Goal: Task Accomplishment & Management: Manage account settings

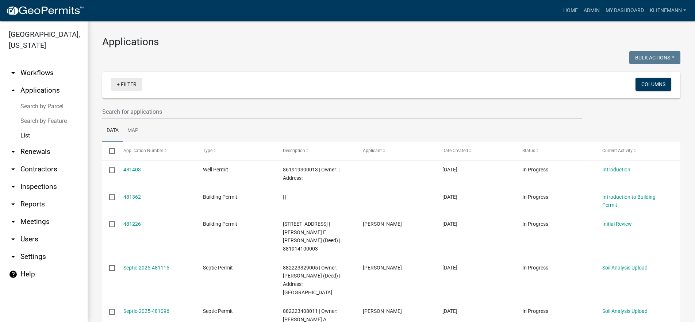
click at [128, 83] on link "+ Filter" at bounding box center [126, 84] width 31 height 13
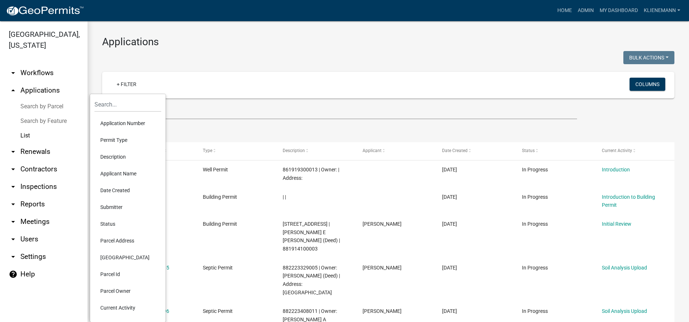
click at [133, 142] on li "Permit Type" at bounding box center [127, 140] width 67 height 17
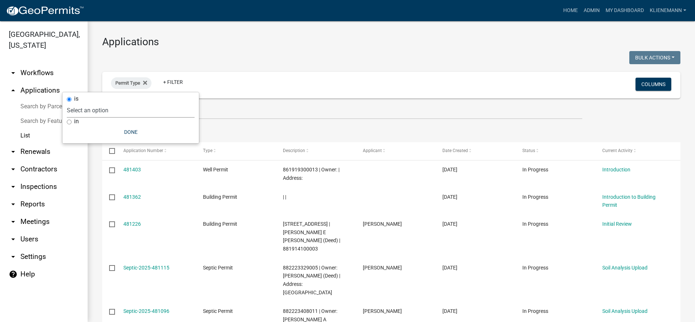
click at [128, 111] on select "Select an option Building Permit City Address Assigned Form Conditional/Special…" at bounding box center [131, 110] width 128 height 15
select select "5190f0eb-c9b9-4945-9864-a97d7e053c13"
click at [94, 103] on select "Select an option Building Permit City Address Assigned Form Conditional/Special…" at bounding box center [131, 110] width 128 height 15
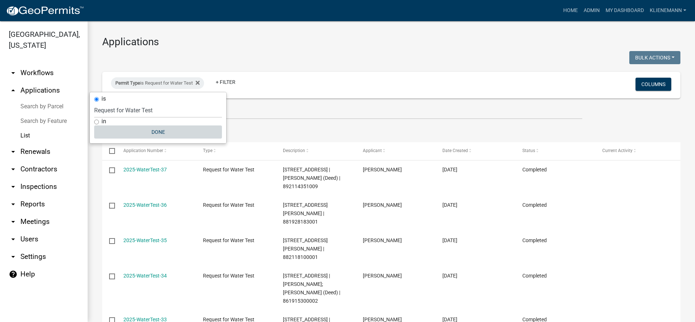
click at [167, 135] on button "Done" at bounding box center [158, 131] width 128 height 13
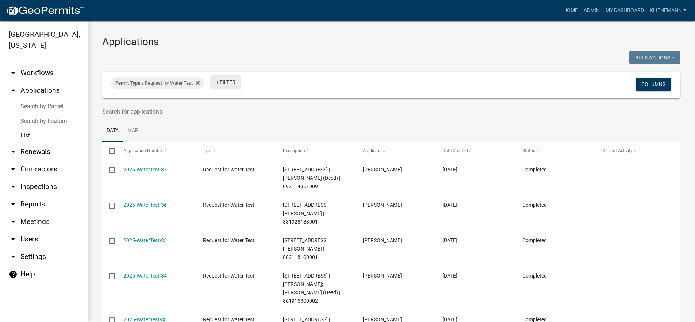
click at [234, 84] on link "+ Filter" at bounding box center [225, 82] width 31 height 13
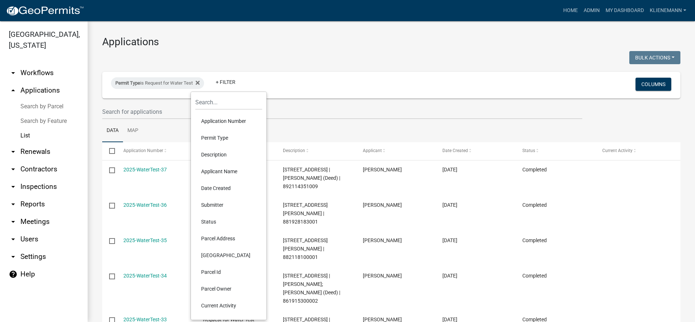
click at [234, 236] on li "Parcel Address" at bounding box center [228, 238] width 67 height 17
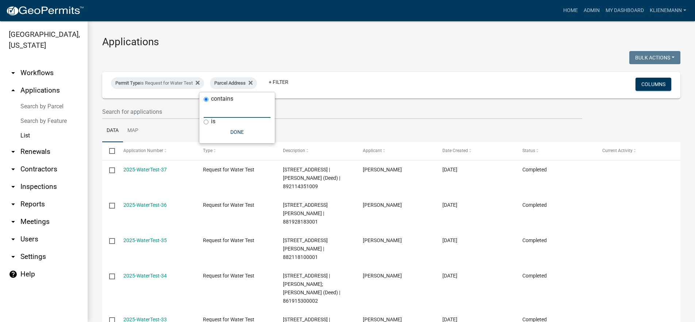
click at [224, 113] on input "text" at bounding box center [237, 110] width 67 height 15
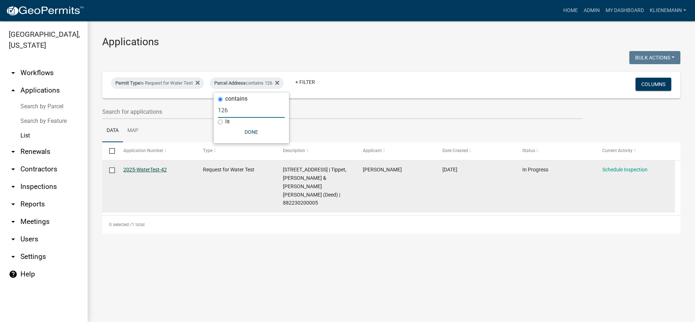
type input "126"
click at [132, 168] on link "2025-WaterTest-42" at bounding box center [144, 170] width 43 height 6
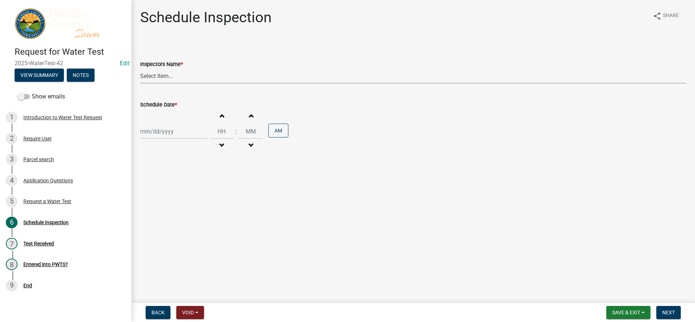
click at [205, 77] on select "Select Item... [PERSON_NAME] Septic ([PERSON_NAME] Septic Service) lkohart ([PE…" at bounding box center [413, 76] width 546 height 15
select select "60cbe18b-ca62-4587-ab96-ab04c925d230"
click at [140, 69] on select "Select Item... [PERSON_NAME] Septic ([PERSON_NAME] Septic Service) lkohart ([PE…" at bounding box center [413, 76] width 546 height 15
click at [185, 133] on div at bounding box center [173, 131] width 67 height 15
select select "9"
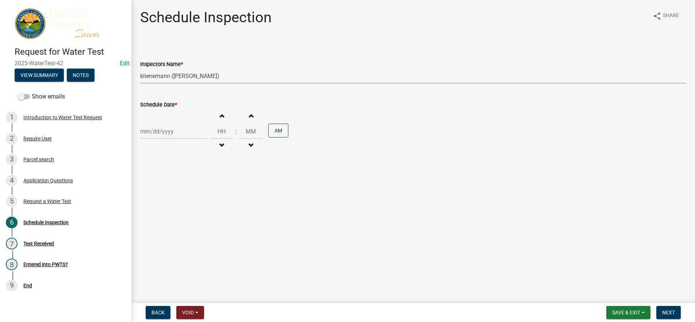
select select "2025"
click at [160, 195] on div "16" at bounding box center [159, 194] width 12 height 12
type input "[DATE]"
click at [214, 135] on input "Hours" at bounding box center [221, 131] width 23 height 15
type input "09"
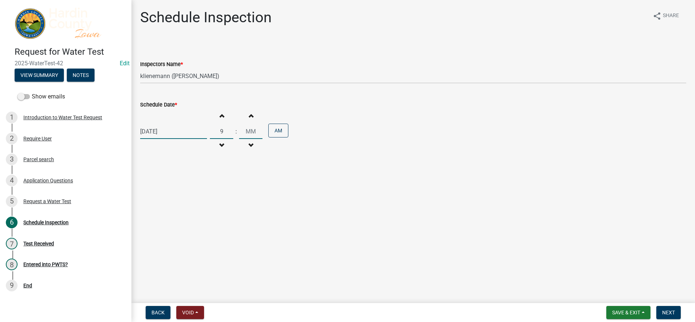
type input "00"
click at [254, 127] on input "00" at bounding box center [250, 131] width 23 height 15
click at [670, 316] on button "Next" at bounding box center [668, 312] width 24 height 13
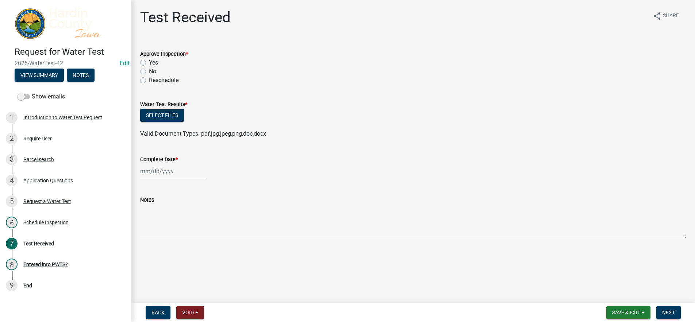
click at [153, 64] on label "Yes" at bounding box center [153, 62] width 9 height 9
click at [153, 63] on input "Yes" at bounding box center [151, 60] width 5 height 5
radio input "true"
click at [160, 113] on button "Select files" at bounding box center [162, 115] width 44 height 13
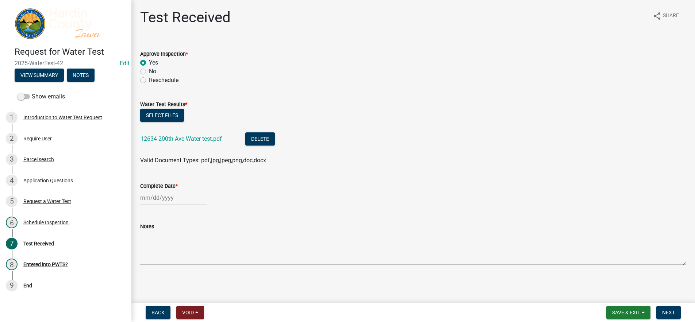
click at [180, 198] on div at bounding box center [173, 197] width 67 height 15
select select "9"
select select "2025"
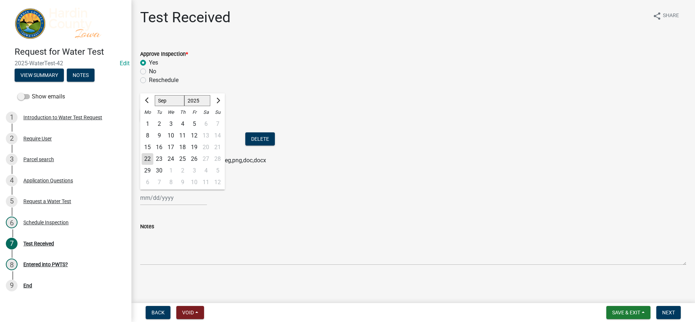
click at [142, 158] on div "22" at bounding box center [148, 159] width 12 height 12
type input "[DATE]"
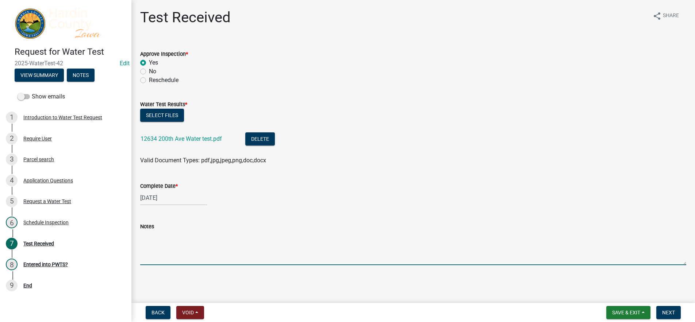
click at [190, 252] on textarea "Notes" at bounding box center [413, 248] width 546 height 34
type textarea "High in bacteria and Arsenic. Please call environmental health office"
click at [666, 312] on span "Next" at bounding box center [668, 313] width 13 height 6
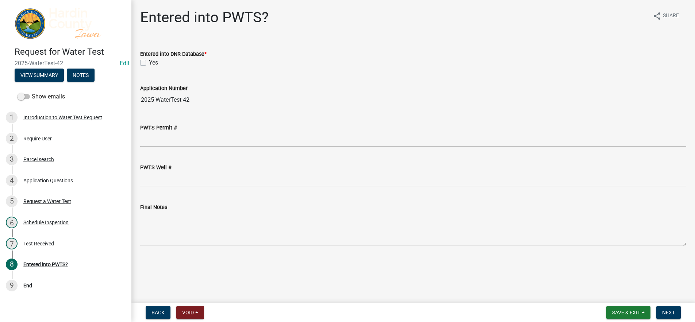
click at [148, 61] on div "Yes" at bounding box center [413, 62] width 546 height 9
click at [154, 61] on label "Yes" at bounding box center [153, 62] width 9 height 9
click at [154, 61] on input "Yes" at bounding box center [151, 60] width 5 height 5
checkbox input "true"
click at [664, 308] on button "Next" at bounding box center [668, 312] width 24 height 13
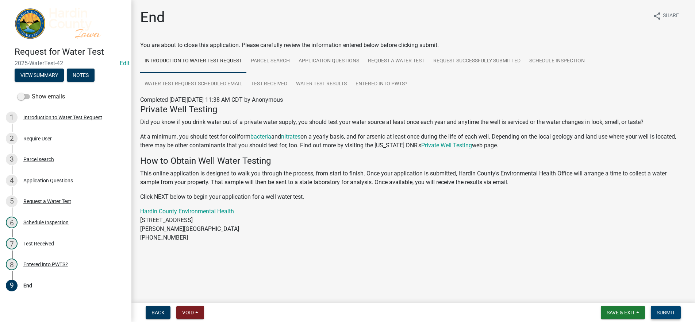
click at [664, 308] on button "Submit" at bounding box center [665, 312] width 30 height 13
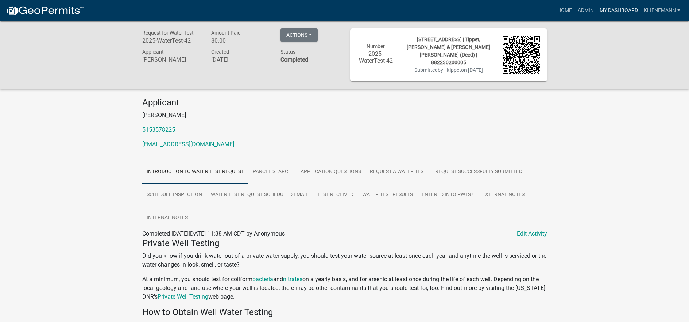
click at [614, 8] on link "My Dashboard" at bounding box center [619, 11] width 44 height 14
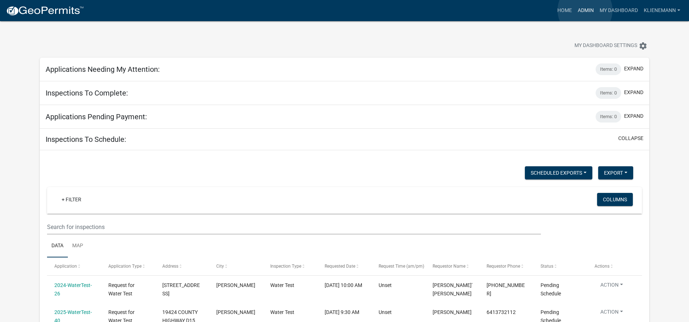
click at [585, 10] on link "Admin" at bounding box center [586, 11] width 22 height 14
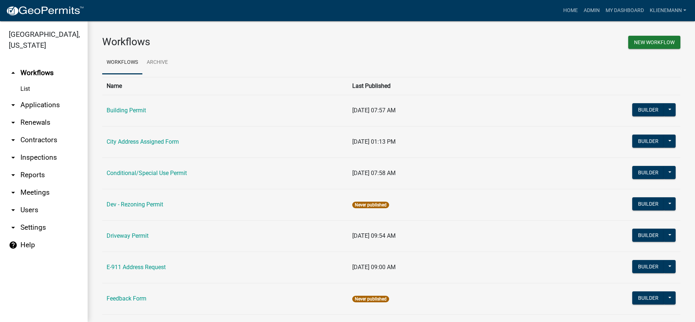
scroll to position [36, 0]
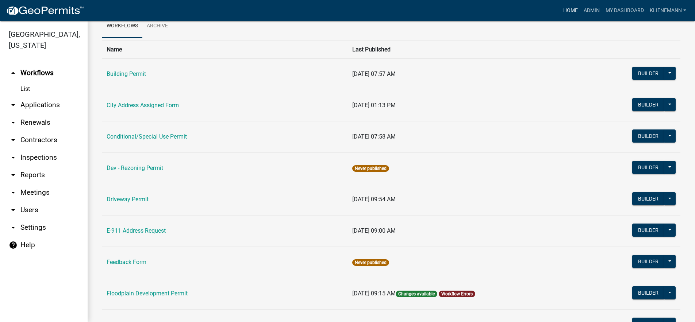
click at [572, 7] on link "Home" at bounding box center [570, 11] width 20 height 14
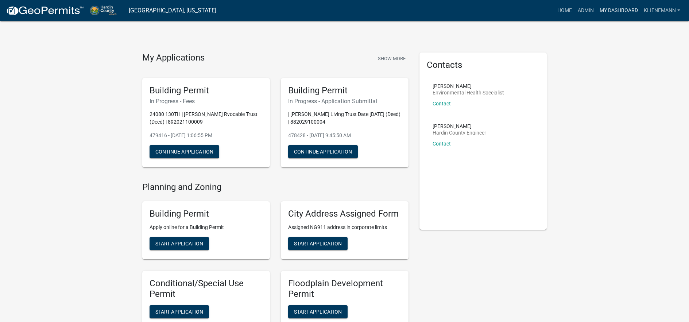
click at [619, 8] on link "My Dashboard" at bounding box center [619, 11] width 44 height 14
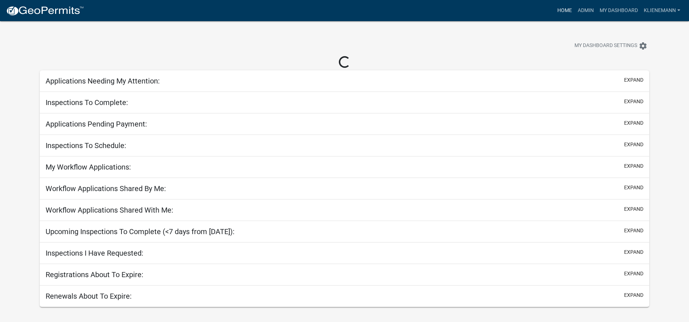
click at [569, 8] on link "Home" at bounding box center [564, 11] width 20 height 14
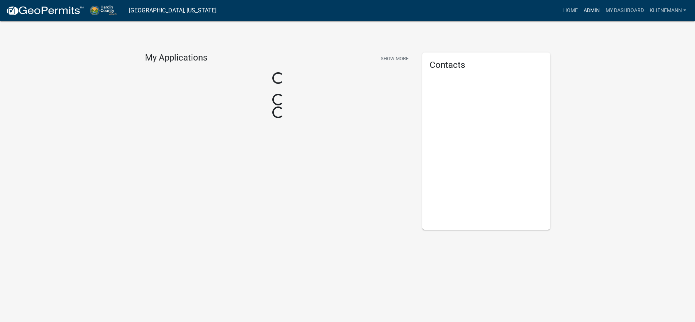
click at [580, 7] on link "Admin" at bounding box center [591, 11] width 22 height 14
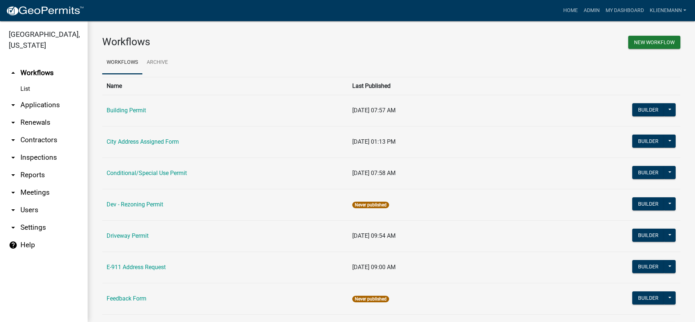
click at [57, 96] on link "arrow_drop_down Applications" at bounding box center [44, 105] width 88 height 18
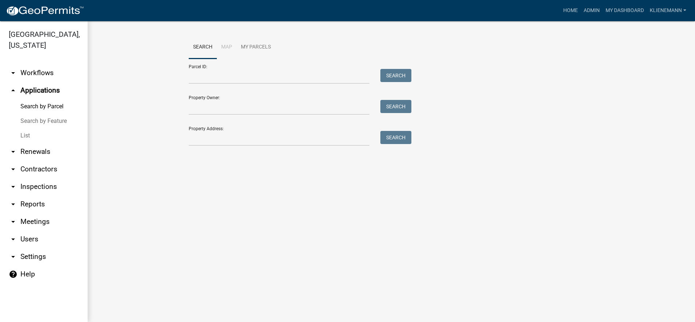
click at [46, 128] on link "List" at bounding box center [44, 135] width 88 height 15
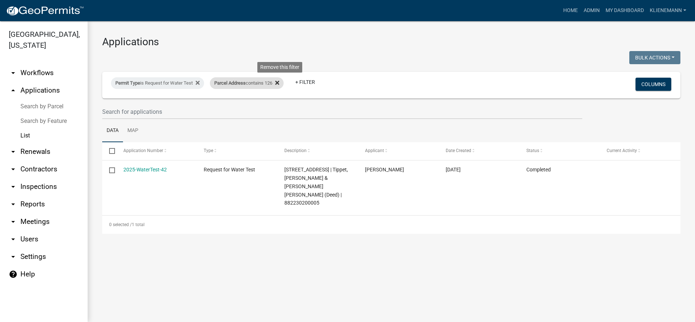
click at [279, 83] on icon at bounding box center [277, 83] width 4 height 6
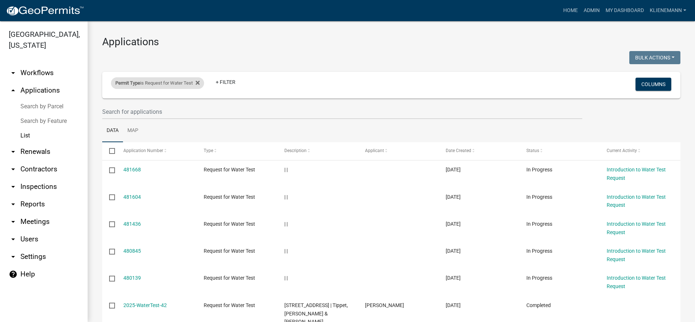
click at [203, 82] on div "Permit Type is Request for Water Test" at bounding box center [157, 83] width 93 height 12
select select "5190f0eb-c9b9-4945-9864-a97d7e053c13"
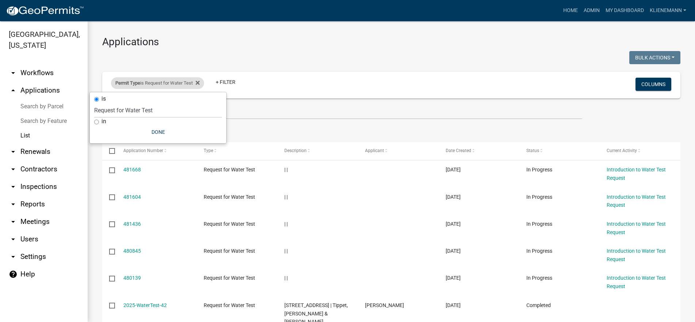
click at [202, 81] on div "Permit Type is Request for Water Test" at bounding box center [157, 83] width 93 height 12
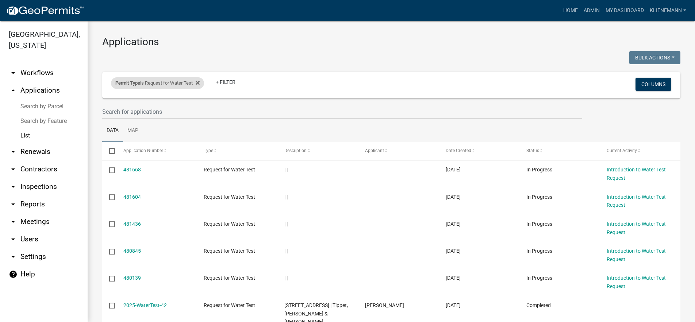
scroll to position [36, 0]
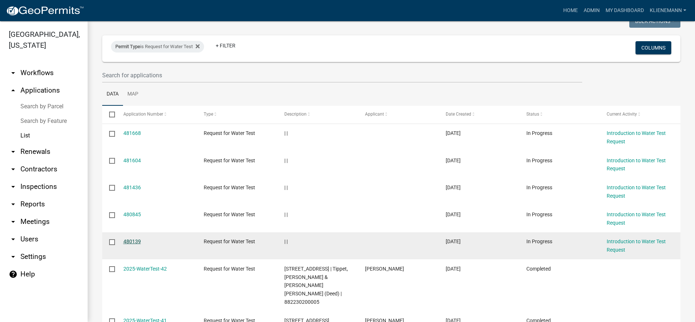
click at [133, 241] on link "480139" at bounding box center [132, 242] width 18 height 6
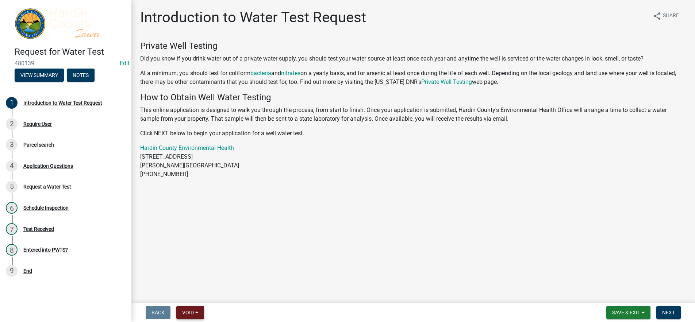
click at [198, 313] on button "Void" at bounding box center [190, 312] width 28 height 13
click at [207, 295] on button "Void" at bounding box center [205, 294] width 58 height 18
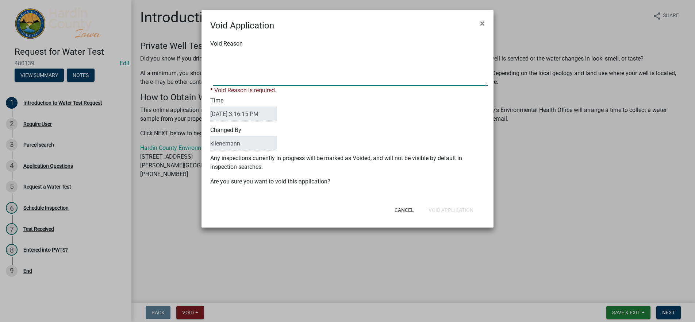
click at [296, 76] on textarea "Void Reason" at bounding box center [350, 68] width 274 height 36
type textarea "Duplicate"
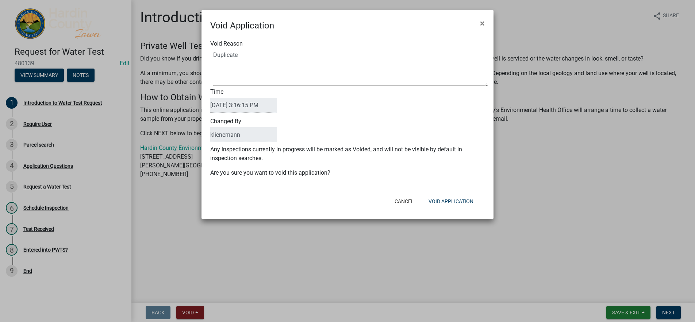
drag, startPoint x: 284, startPoint y: 38, endPoint x: 262, endPoint y: 45, distance: 22.8
click at [262, 45] on div "Void Reason" at bounding box center [347, 62] width 285 height 47
drag, startPoint x: 258, startPoint y: 58, endPoint x: 174, endPoint y: 59, distance: 83.9
click at [174, 59] on ngb-modal-window "Void Application × Void Reason Time [DATE] 3:16:15 PM Changed By [PERSON_NAME] …" at bounding box center [347, 161] width 695 height 322
click at [441, 198] on button "Void Application" at bounding box center [450, 201] width 57 height 13
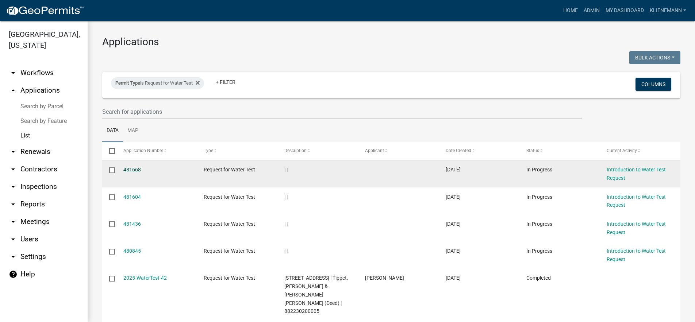
click at [128, 170] on link "481668" at bounding box center [132, 170] width 18 height 6
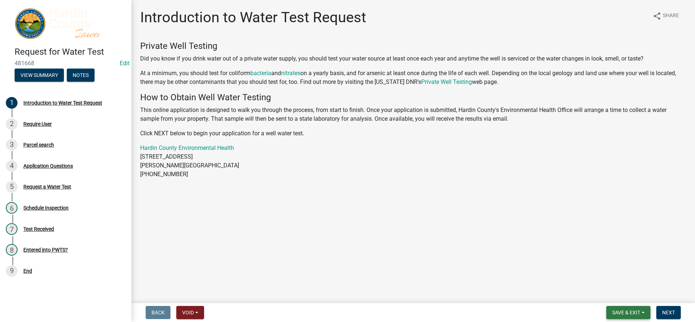
click at [612, 309] on button "Save & Exit" at bounding box center [628, 312] width 44 height 13
click at [213, 297] on main "Introduction to Water Test Request share Share Private Well Testing Did you kno…" at bounding box center [412, 150] width 563 height 300
click at [196, 314] on button "Void" at bounding box center [190, 312] width 28 height 13
click at [212, 295] on button "Void" at bounding box center [205, 294] width 58 height 18
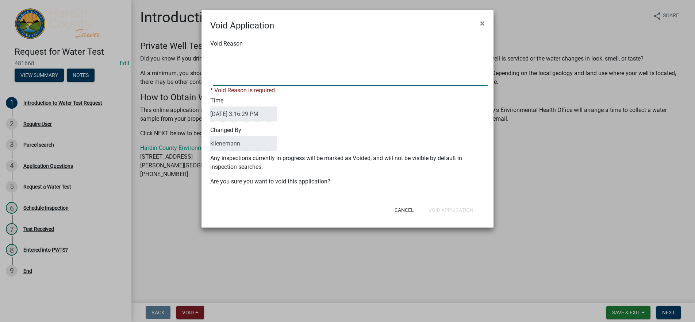
click at [251, 73] on textarea "Void Reason" at bounding box center [350, 68] width 274 height 36
paste textarea "Duplicate"
type textarea "Duplicate"
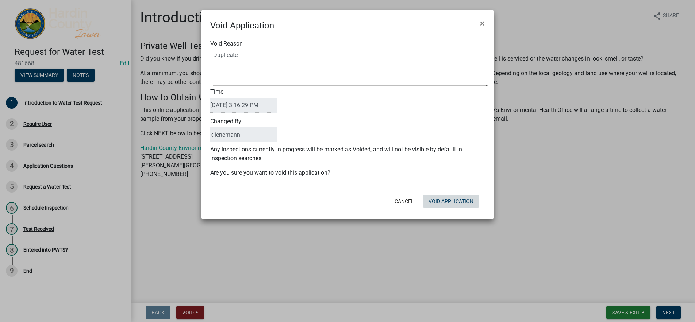
click at [447, 213] on div "Void Application × Void Reason Time [DATE] 3:16:29 PM Changed By [PERSON_NAME] …" at bounding box center [347, 114] width 292 height 209
click at [472, 205] on button "Void Application" at bounding box center [450, 201] width 57 height 13
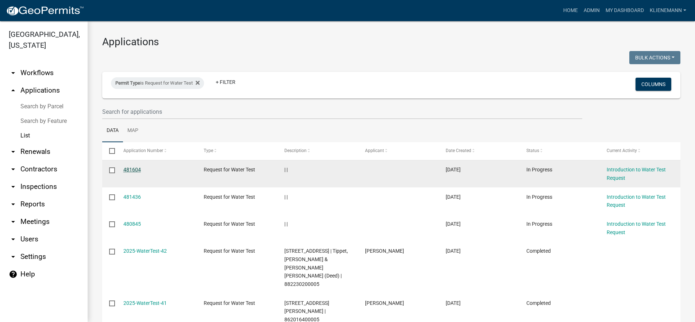
click at [127, 167] on link "481604" at bounding box center [132, 170] width 18 height 6
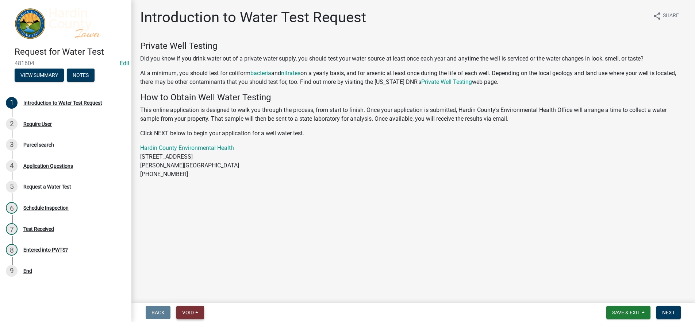
click at [197, 306] on button "Void" at bounding box center [190, 312] width 28 height 13
click at [202, 299] on button "Void" at bounding box center [205, 294] width 58 height 18
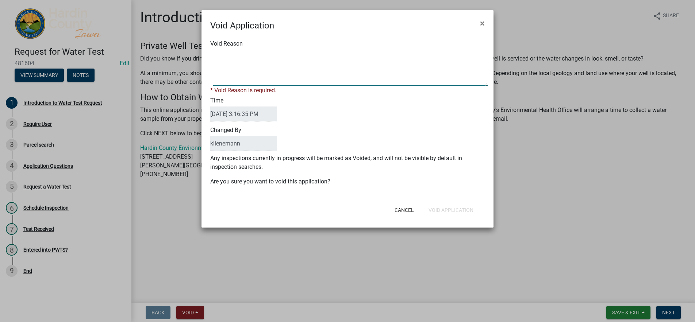
click at [269, 58] on textarea "Void Reason" at bounding box center [350, 68] width 274 height 36
paste textarea "Duplicate"
type textarea "Duplicate"
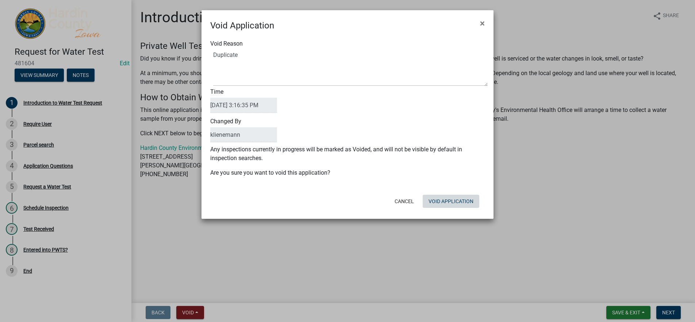
click at [460, 216] on div "Void Application × Void Reason Time [DATE] 3:16:35 PM Changed By [PERSON_NAME] …" at bounding box center [347, 114] width 292 height 209
click at [456, 198] on button "Void Application" at bounding box center [450, 201] width 57 height 13
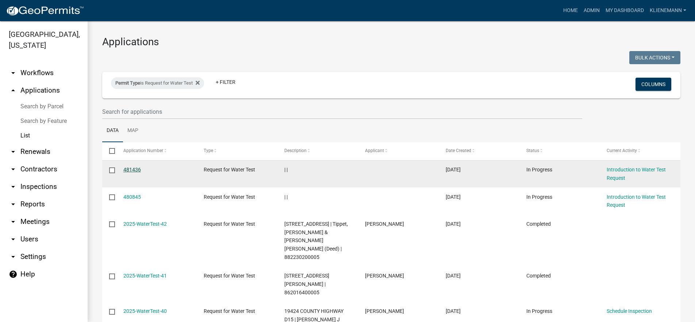
click at [128, 167] on link "481436" at bounding box center [132, 170] width 18 height 6
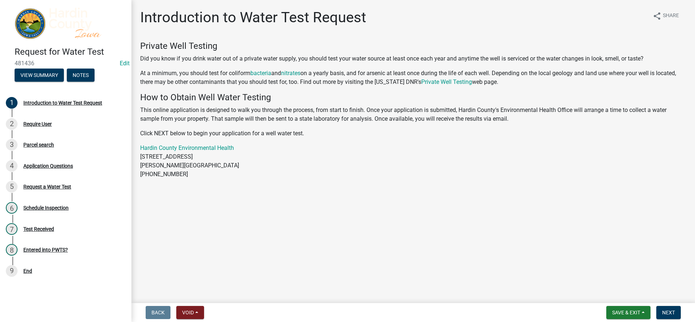
click at [198, 305] on nav "Back Void Withdraw Lock Expire Void Save & Exit Save Save & Exit Next" at bounding box center [412, 312] width 563 height 19
click at [198, 309] on button "Void" at bounding box center [190, 312] width 28 height 13
click at [203, 298] on button "Void" at bounding box center [205, 294] width 58 height 18
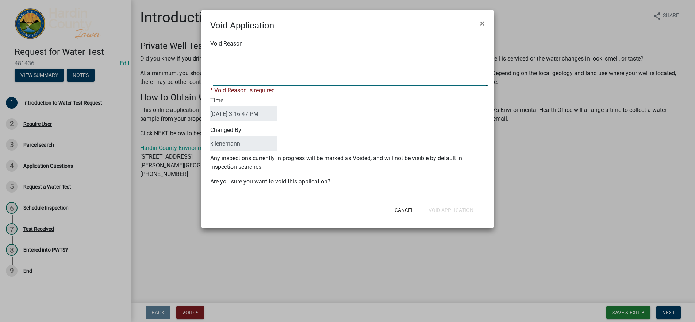
click at [274, 73] on textarea "Void Reason" at bounding box center [350, 68] width 274 height 36
paste textarea "Duplicate"
type textarea "Duplicate"
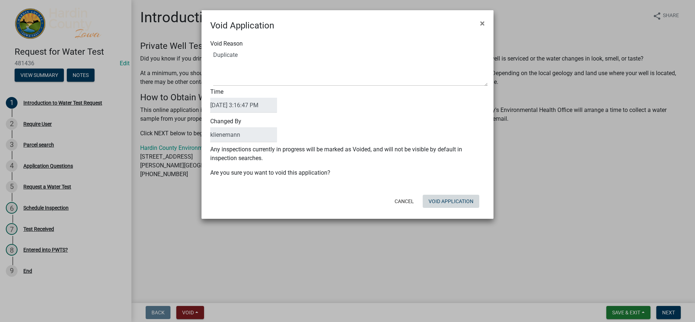
click at [446, 211] on form "Void Application × Void Reason Time [DATE] 3:16:47 PM Changed By [PERSON_NAME] …" at bounding box center [347, 111] width 292 height 202
click at [448, 205] on button "Void Application" at bounding box center [450, 201] width 57 height 13
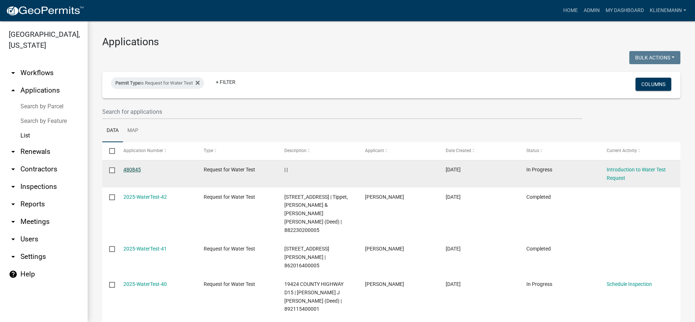
click at [136, 169] on link "480845" at bounding box center [132, 170] width 18 height 6
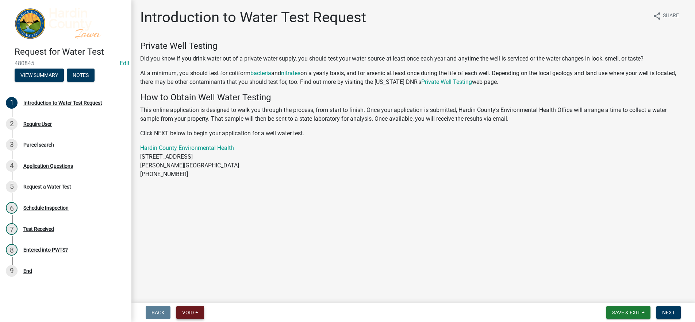
click at [201, 309] on button "Void" at bounding box center [190, 312] width 28 height 13
click at [205, 297] on button "Void" at bounding box center [205, 294] width 58 height 18
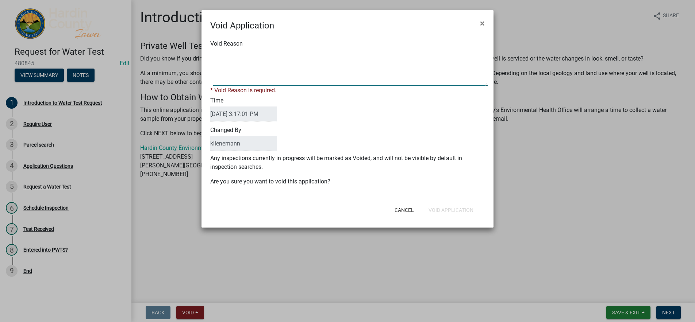
click at [250, 71] on textarea "Void Reason" at bounding box center [350, 68] width 274 height 36
paste textarea "Duplicate"
type textarea "Duplicate"
click at [449, 210] on div "Cancel Void Application" at bounding box center [395, 210] width 180 height 19
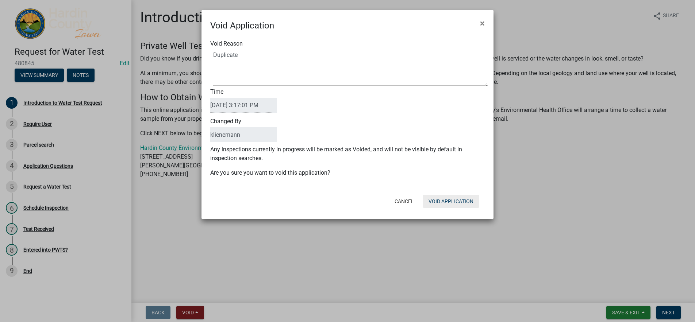
click at [450, 202] on button "Void Application" at bounding box center [450, 201] width 57 height 13
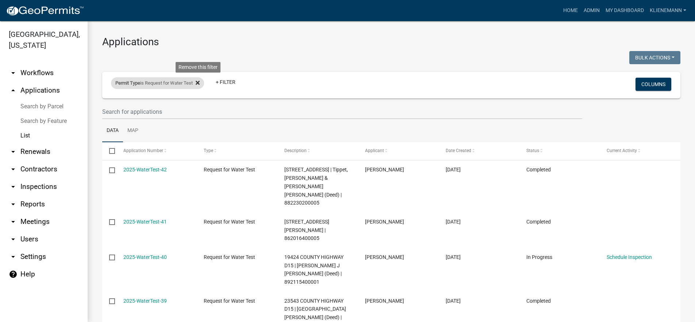
click at [200, 83] on icon at bounding box center [198, 83] width 4 height 4
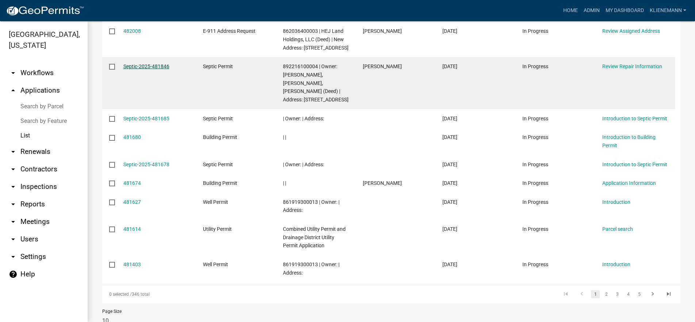
scroll to position [201, 0]
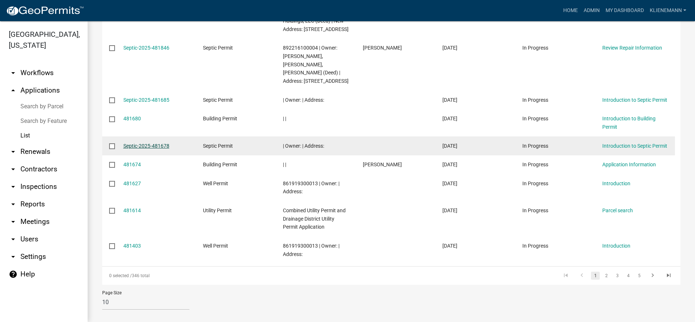
click at [140, 143] on link "Septic-2025-481678" at bounding box center [146, 146] width 46 height 6
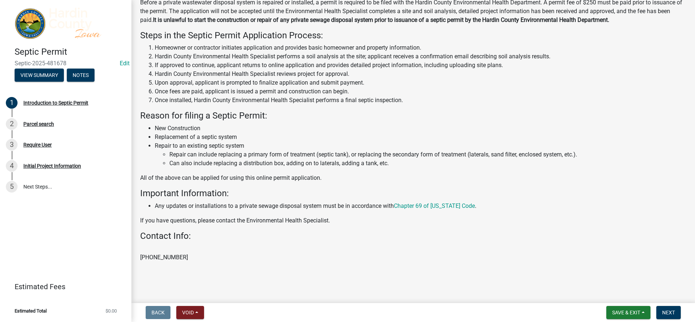
scroll to position [63, 0]
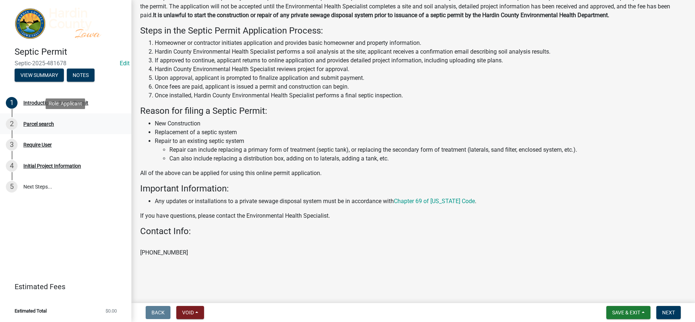
click at [78, 124] on div "2 Parcel search" at bounding box center [63, 124] width 114 height 12
click at [190, 314] on span "Void" at bounding box center [188, 313] width 12 height 6
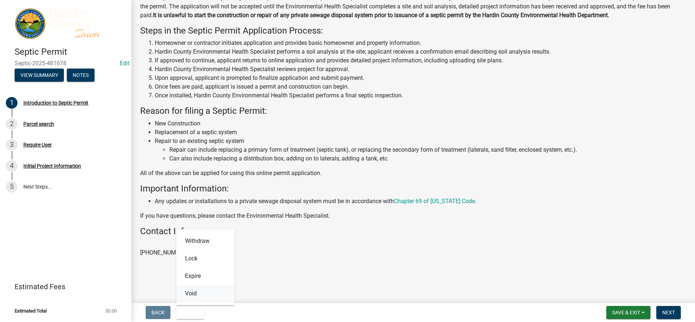
click at [203, 291] on button "Void" at bounding box center [205, 294] width 58 height 18
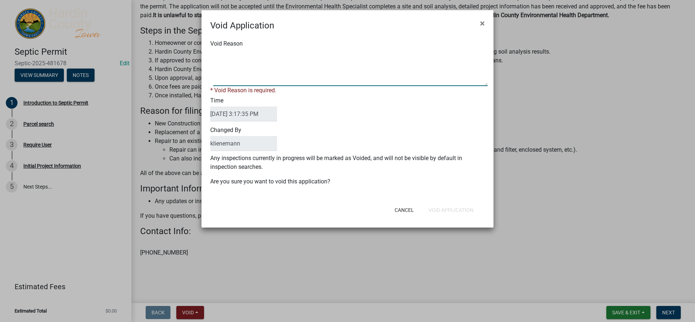
click at [264, 63] on textarea "Void Reason" at bounding box center [350, 68] width 274 height 36
paste textarea "Duplicate"
type textarea "Duplicate"
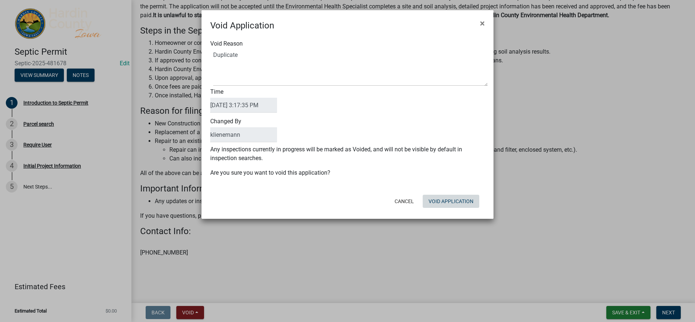
click at [464, 209] on div "Cancel Void Application" at bounding box center [395, 201] width 180 height 19
click at [463, 208] on button "Void Application" at bounding box center [450, 201] width 57 height 13
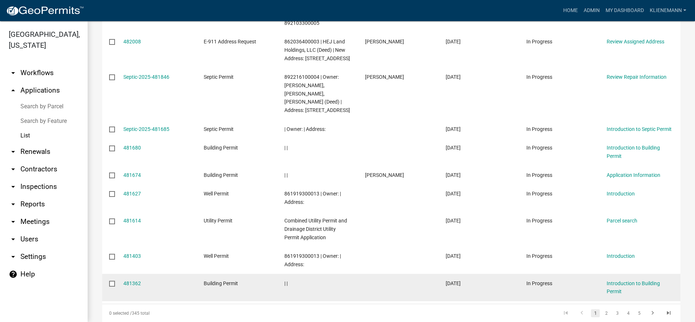
scroll to position [173, 0]
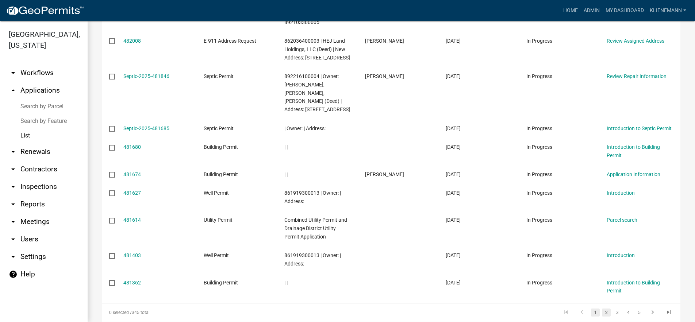
click at [603, 309] on link "2" at bounding box center [606, 313] width 9 height 8
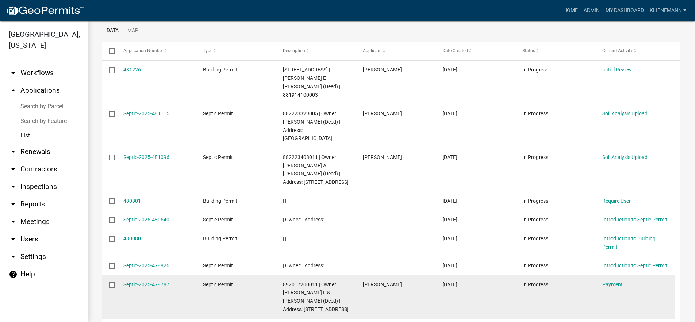
scroll to position [100, 0]
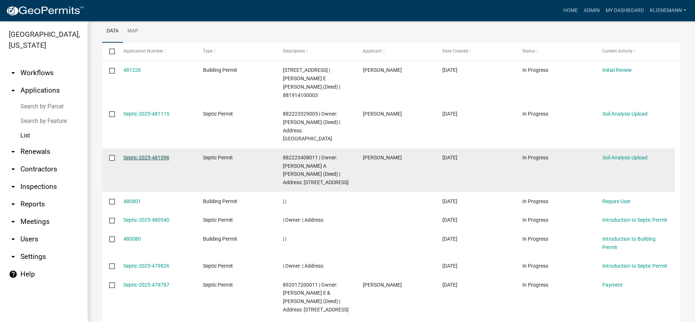
click at [158, 155] on link "Septic-2025-481096" at bounding box center [146, 158] width 46 height 6
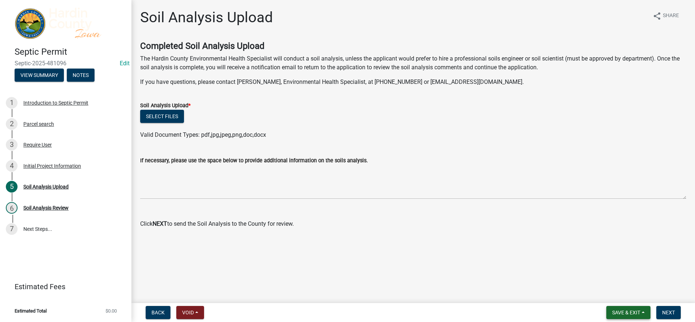
click at [610, 313] on button "Save & Exit" at bounding box center [628, 312] width 44 height 13
click at [617, 290] on button "Save & Exit" at bounding box center [621, 294] width 58 height 18
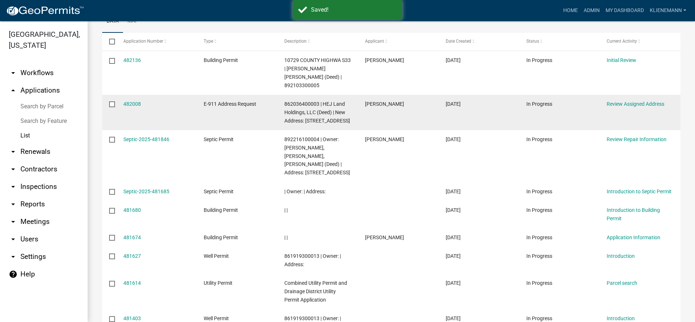
scroll to position [209, 0]
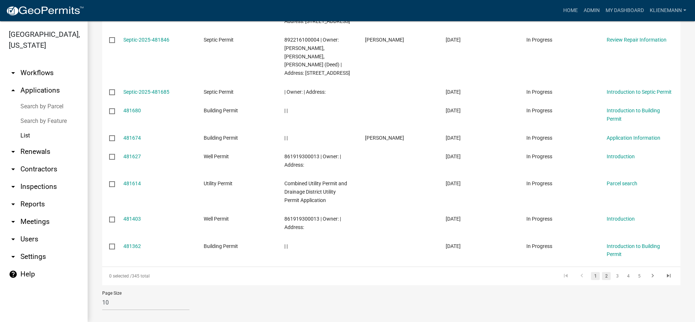
click at [602, 272] on link "2" at bounding box center [606, 276] width 9 height 8
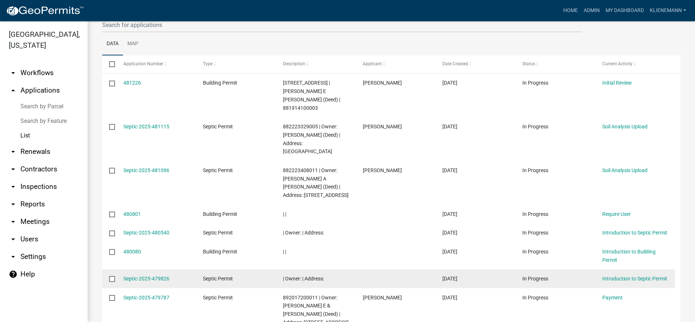
scroll to position [83, 0]
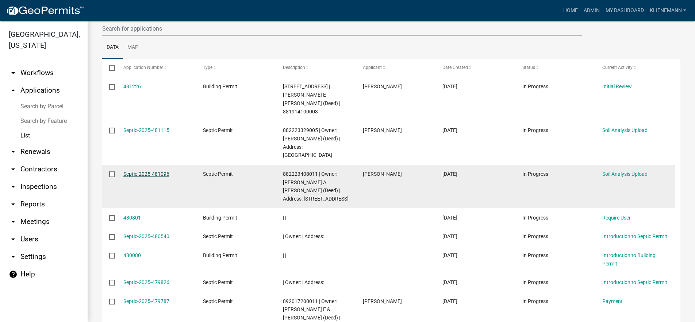
click at [149, 171] on link "Septic-2025-481096" at bounding box center [146, 174] width 46 height 6
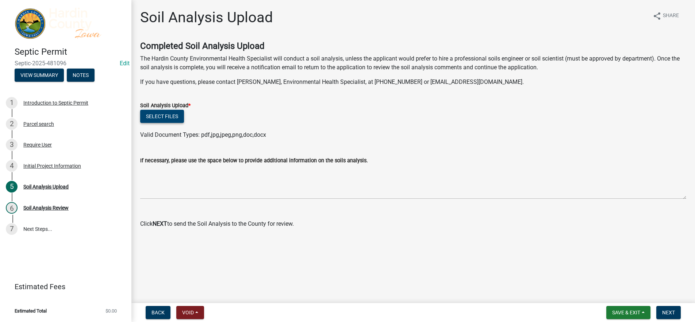
click at [162, 113] on button "Select files" at bounding box center [162, 116] width 44 height 13
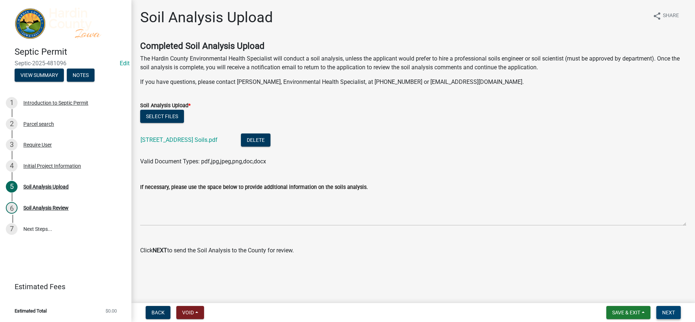
click at [666, 315] on span "Next" at bounding box center [668, 313] width 13 height 6
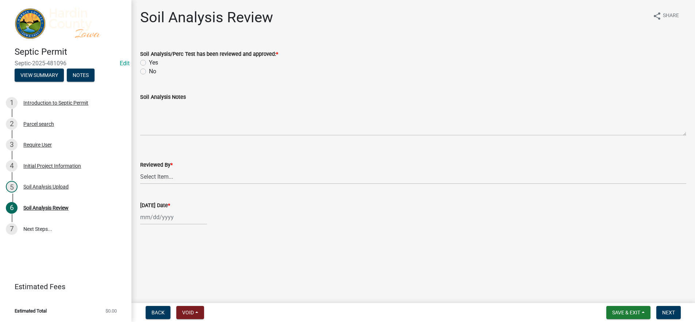
click at [153, 62] on label "Yes" at bounding box center [153, 62] width 9 height 9
click at [153, 62] on input "Yes" at bounding box center [151, 60] width 5 height 5
radio input "true"
click at [192, 181] on select "Select Item... [PERSON_NAME] [PERSON_NAME] Roll [PERSON_NAME]" at bounding box center [413, 176] width 546 height 15
click at [140, 169] on select "Select Item... [PERSON_NAME] [PERSON_NAME] Roll [PERSON_NAME]" at bounding box center [413, 176] width 546 height 15
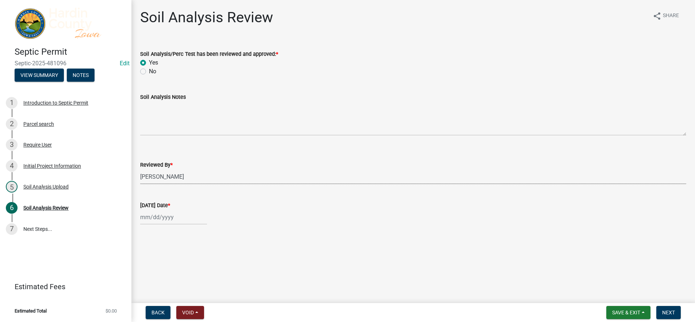
select select "92abfdc4-a32e-4fda-8546-51d3978c14c9"
click at [177, 223] on div at bounding box center [173, 217] width 67 height 15
select select "9"
select select "2025"
click at [146, 180] on div "22" at bounding box center [148, 179] width 12 height 12
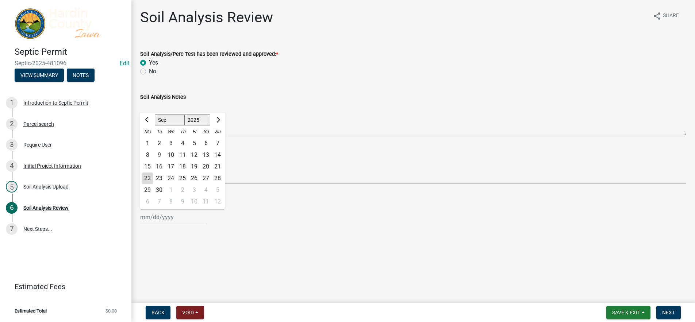
type input "[DATE]"
click at [667, 314] on span "Next" at bounding box center [668, 313] width 13 height 6
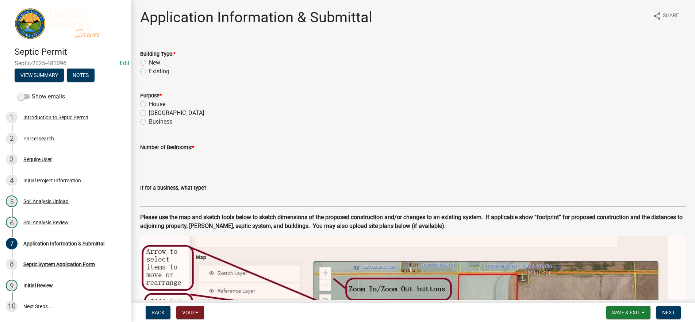
click at [153, 64] on label "New" at bounding box center [154, 62] width 11 height 9
click at [153, 63] on input "New" at bounding box center [151, 60] width 5 height 5
radio input "true"
click at [153, 70] on label "Existing" at bounding box center [159, 71] width 20 height 9
click at [153, 70] on input "Existing" at bounding box center [151, 69] width 5 height 5
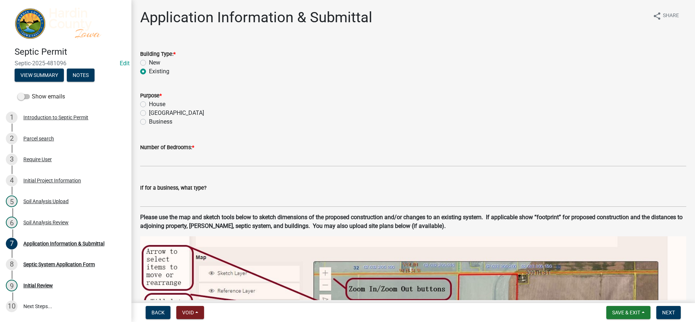
radio input "true"
click at [160, 103] on label "House" at bounding box center [157, 104] width 16 height 9
click at [154, 103] on input "House" at bounding box center [151, 102] width 5 height 5
radio input "true"
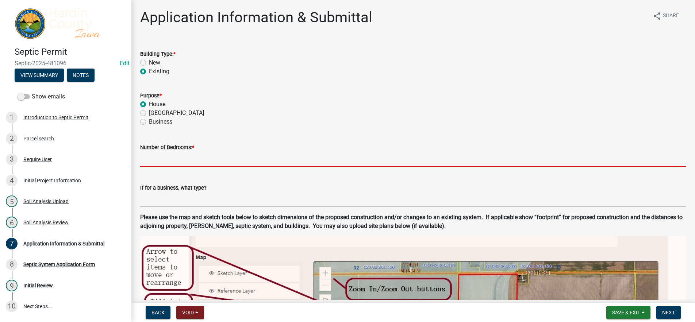
click at [183, 162] on input "text" at bounding box center [413, 159] width 546 height 15
type input "3"
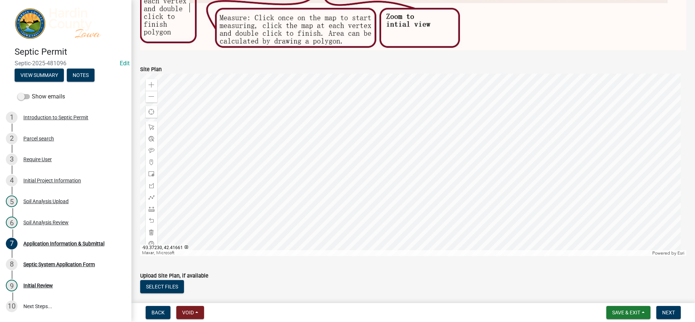
scroll to position [438, 0]
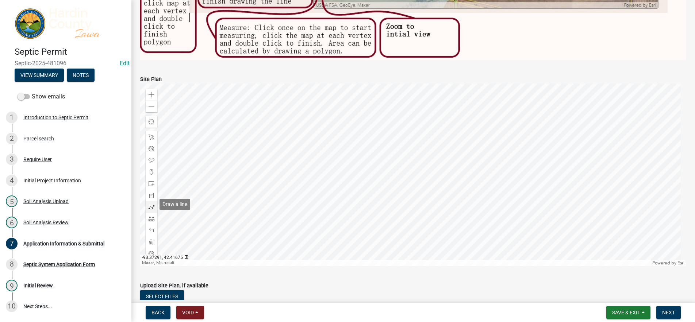
click at [152, 201] on div at bounding box center [152, 207] width 12 height 12
click at [384, 162] on div at bounding box center [413, 175] width 546 height 182
click at [408, 163] on div at bounding box center [413, 175] width 546 height 182
click at [409, 160] on div at bounding box center [413, 175] width 546 height 182
click at [424, 163] on div at bounding box center [413, 175] width 546 height 182
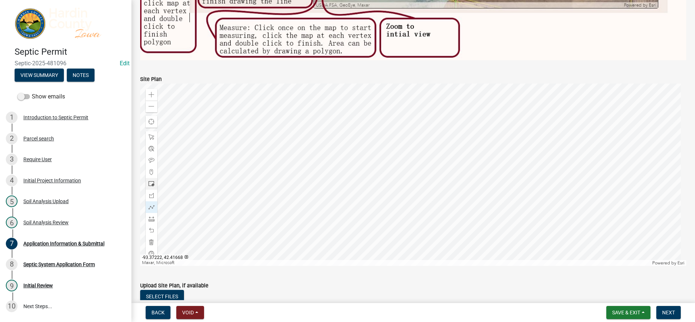
click at [424, 163] on div at bounding box center [413, 175] width 546 height 182
click at [150, 230] on span at bounding box center [151, 231] width 6 height 6
click at [382, 169] on div at bounding box center [413, 175] width 546 height 182
click at [451, 177] on div at bounding box center [413, 175] width 546 height 182
click at [452, 171] on div at bounding box center [413, 175] width 546 height 182
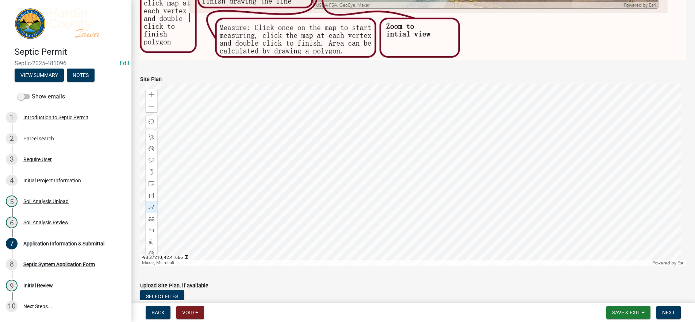
click at [470, 173] on div at bounding box center [413, 175] width 546 height 182
click at [468, 183] on div at bounding box center [413, 175] width 546 height 182
click at [449, 181] on div at bounding box center [413, 175] width 546 height 182
click at [451, 177] on div at bounding box center [413, 175] width 546 height 182
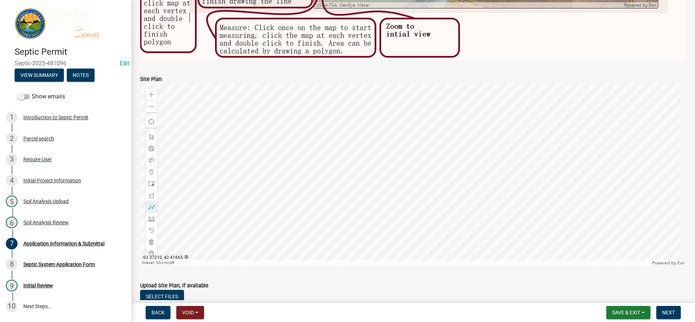
click at [469, 180] on div at bounding box center [413, 175] width 546 height 182
click at [474, 186] on div at bounding box center [413, 175] width 546 height 182
click at [469, 191] on div at bounding box center [413, 175] width 546 height 182
click at [476, 194] on div at bounding box center [413, 175] width 546 height 182
click at [487, 185] on div at bounding box center [413, 175] width 546 height 182
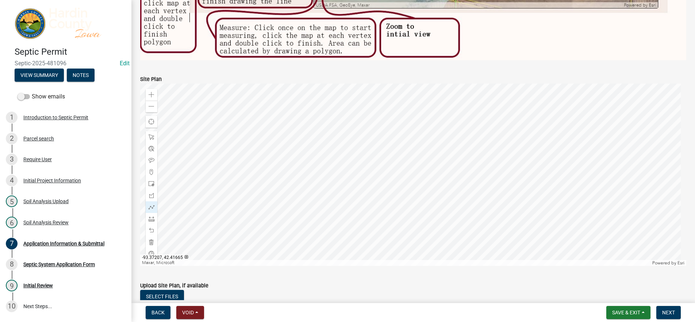
click at [481, 179] on div at bounding box center [413, 175] width 546 height 182
click at [475, 186] on div at bounding box center [413, 175] width 546 height 182
click at [482, 191] on div at bounding box center [413, 175] width 546 height 182
click at [483, 193] on div at bounding box center [413, 175] width 546 height 182
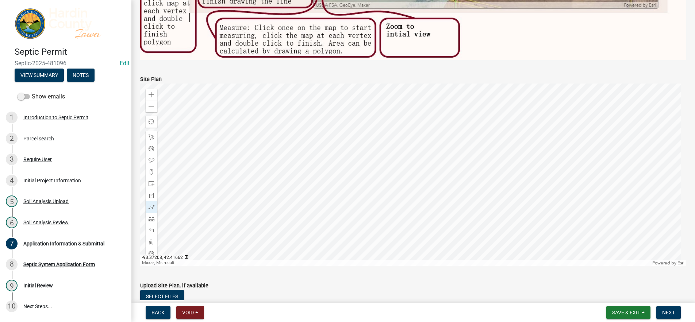
click at [478, 199] on div at bounding box center [413, 175] width 546 height 182
click at [484, 201] on div at bounding box center [413, 175] width 546 height 182
click at [491, 194] on div at bounding box center [413, 175] width 546 height 182
click at [486, 191] on div at bounding box center [413, 175] width 546 height 182
click at [484, 193] on div at bounding box center [413, 175] width 546 height 182
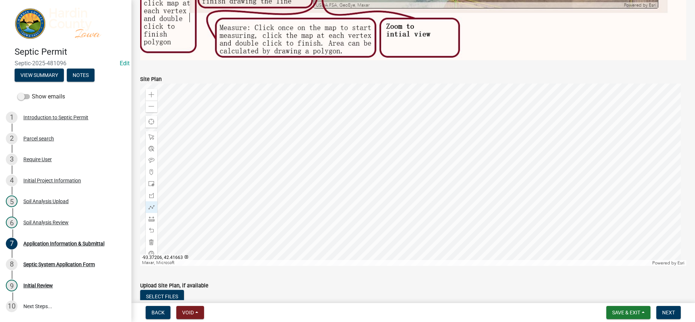
click at [484, 193] on div at bounding box center [413, 175] width 546 height 182
click at [480, 206] on div at bounding box center [413, 175] width 546 height 182
click at [486, 213] on div at bounding box center [413, 175] width 546 height 182
click at [488, 207] on div at bounding box center [413, 175] width 546 height 182
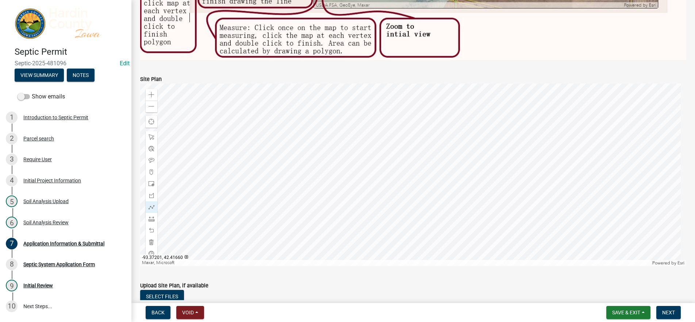
click at [498, 212] on div at bounding box center [413, 175] width 546 height 182
click at [494, 217] on div at bounding box center [413, 175] width 546 height 182
click at [481, 217] on div at bounding box center [413, 175] width 546 height 182
click at [488, 213] on div at bounding box center [413, 175] width 546 height 182
click at [489, 214] on div at bounding box center [413, 175] width 546 height 182
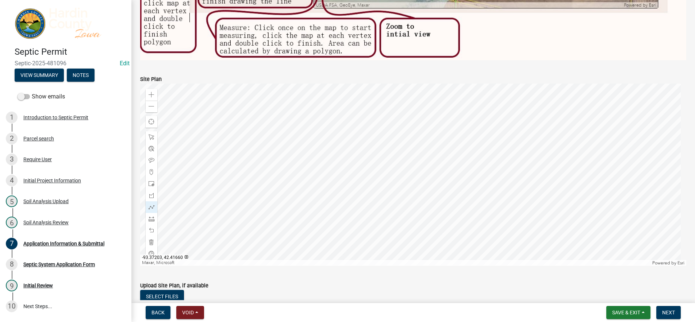
click at [489, 214] on div at bounding box center [413, 175] width 546 height 182
click at [152, 158] on span at bounding box center [151, 161] width 6 height 6
click at [464, 170] on div at bounding box center [413, 175] width 546 height 182
click at [485, 182] on div at bounding box center [413, 175] width 546 height 182
click at [490, 194] on div at bounding box center [413, 175] width 546 height 182
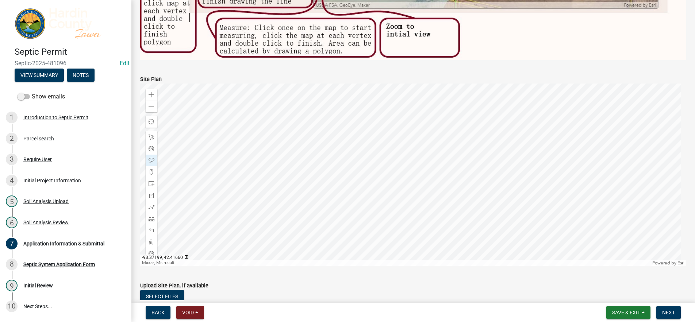
click at [503, 210] on div at bounding box center [413, 175] width 546 height 182
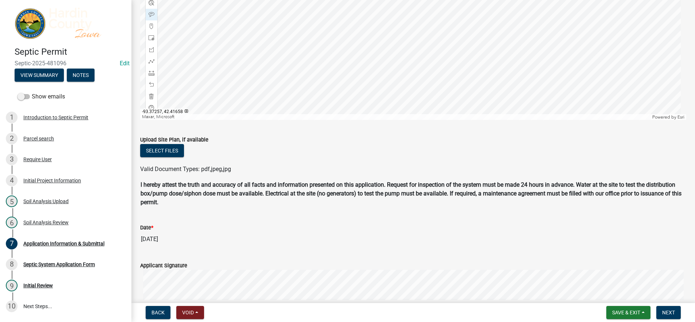
scroll to position [655, 0]
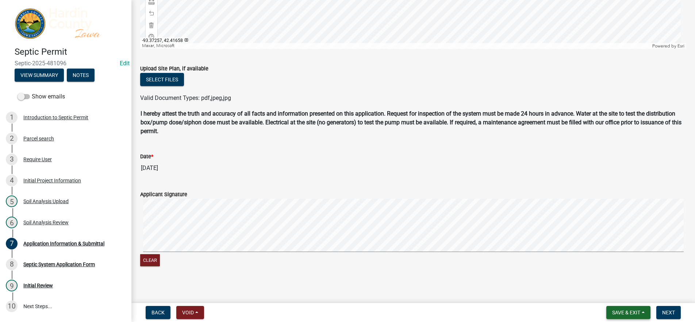
click at [634, 313] on span "Save & Exit" at bounding box center [626, 313] width 28 height 6
click at [623, 299] on button "Save & Exit" at bounding box center [621, 294] width 58 height 18
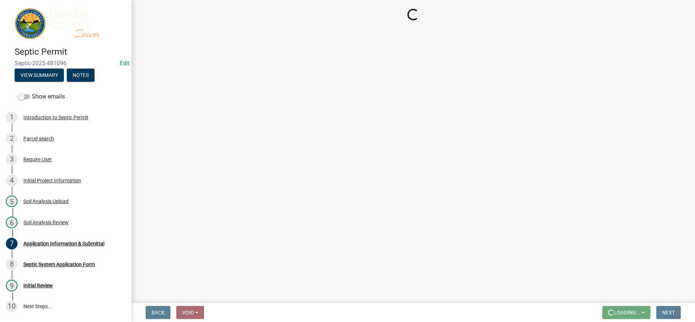
scroll to position [0, 0]
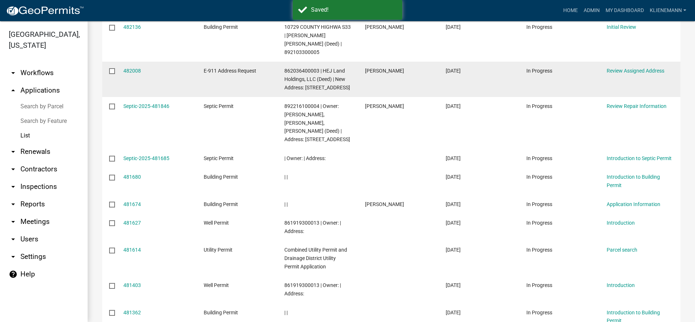
scroll to position [209, 0]
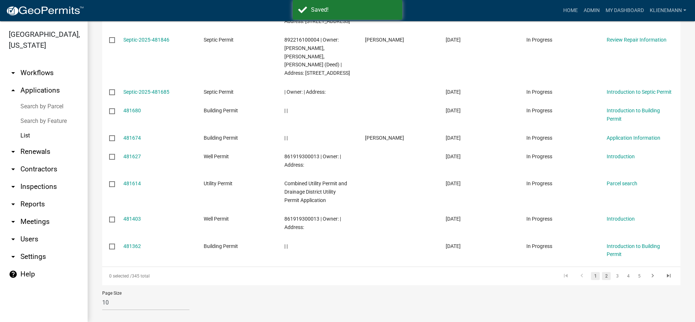
click at [602, 272] on link "2" at bounding box center [606, 276] width 9 height 8
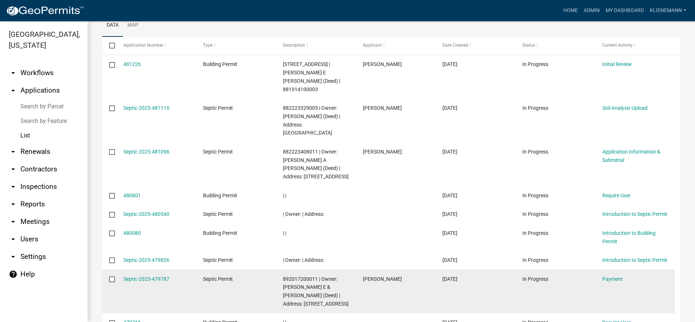
scroll to position [83, 0]
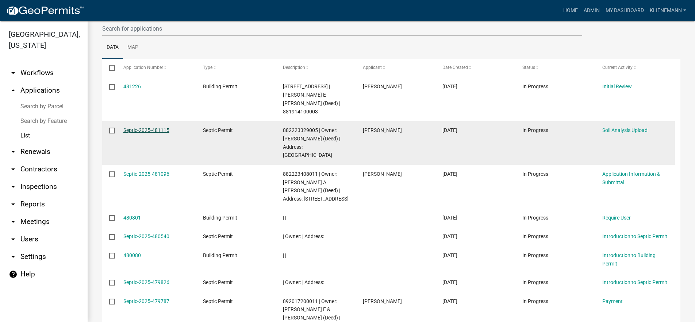
click at [135, 127] on link "Septic-2025-481115" at bounding box center [146, 130] width 46 height 6
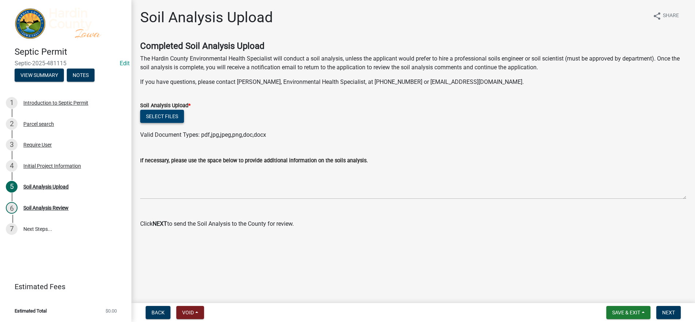
click at [172, 118] on button "Select files" at bounding box center [162, 116] width 44 height 13
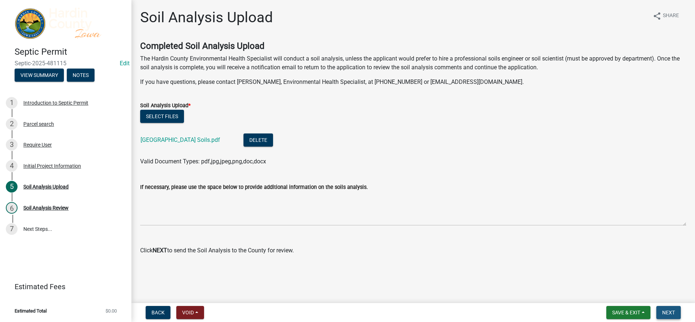
click at [672, 312] on span "Next" at bounding box center [668, 313] width 13 height 6
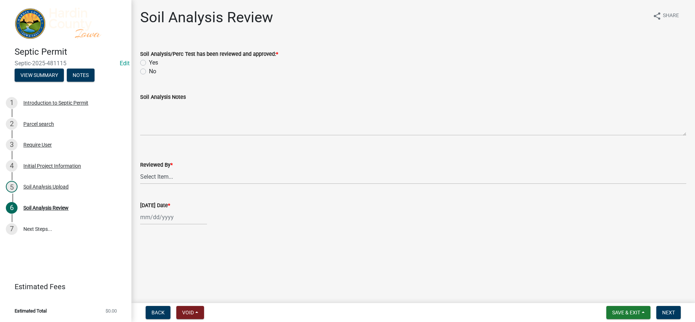
click at [154, 65] on label "Yes" at bounding box center [153, 62] width 9 height 9
click at [154, 63] on input "Yes" at bounding box center [151, 60] width 5 height 5
radio input "true"
click at [158, 175] on select "Select Item... [PERSON_NAME] [PERSON_NAME] Roll [PERSON_NAME]" at bounding box center [413, 176] width 546 height 15
click at [140, 169] on select "Select Item... [PERSON_NAME] [PERSON_NAME] Roll [PERSON_NAME]" at bounding box center [413, 176] width 546 height 15
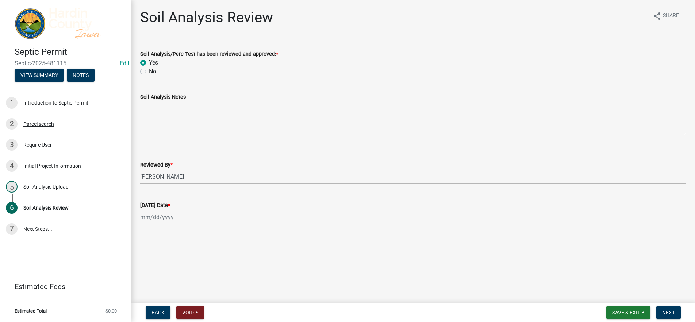
select select "92abfdc4-a32e-4fda-8546-51d3978c14c9"
click at [168, 215] on div at bounding box center [173, 217] width 67 height 15
select select "9"
select select "2025"
click at [150, 182] on div "22" at bounding box center [148, 179] width 12 height 12
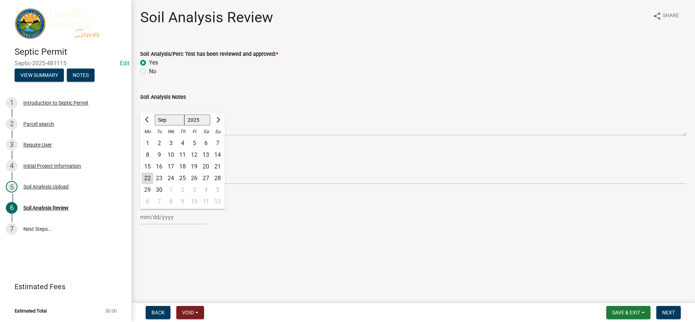
type input "[DATE]"
click at [674, 316] on button "Next" at bounding box center [668, 312] width 24 height 13
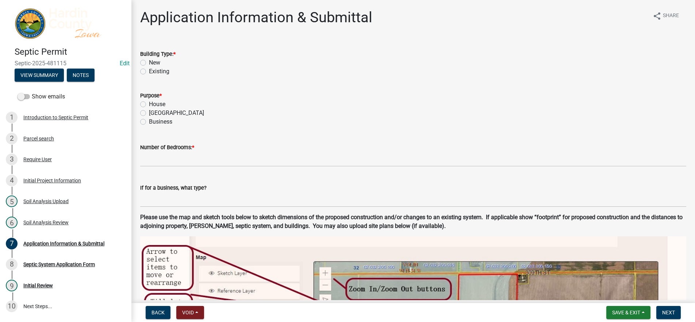
click at [154, 71] on label "Existing" at bounding box center [159, 71] width 20 height 9
click at [154, 71] on input "Existing" at bounding box center [151, 69] width 5 height 5
radio input "true"
click at [154, 105] on label "House" at bounding box center [157, 104] width 16 height 9
click at [154, 105] on input "House" at bounding box center [151, 102] width 5 height 5
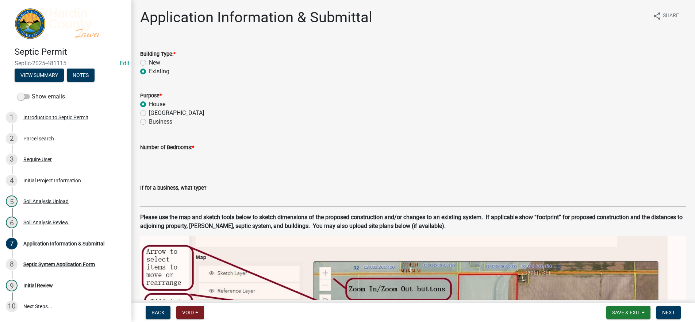
radio input "true"
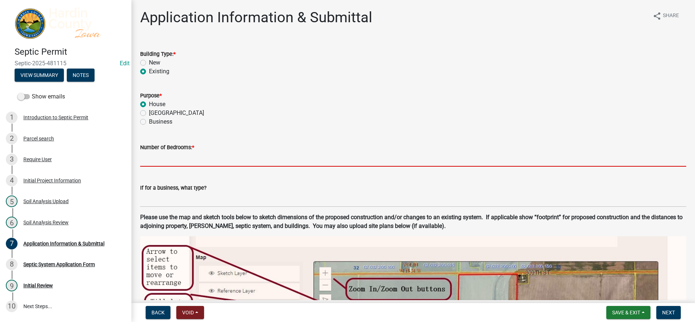
click at [179, 156] on input "text" at bounding box center [413, 159] width 546 height 15
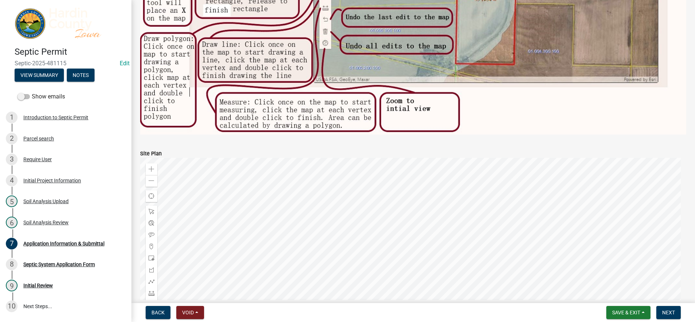
scroll to position [438, 0]
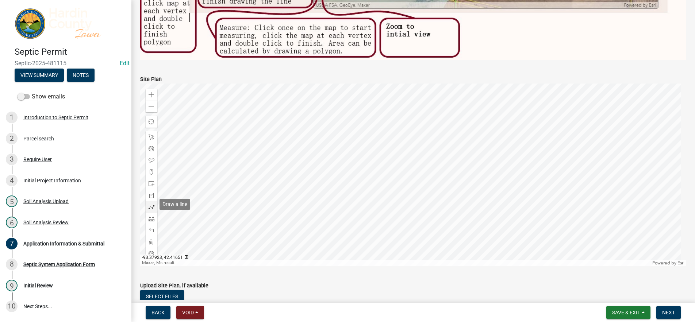
type input "2"
click at [153, 204] on span at bounding box center [151, 207] width 6 height 6
click at [441, 195] on div at bounding box center [413, 175] width 546 height 182
click at [426, 190] on div at bounding box center [413, 175] width 546 height 182
click at [429, 185] on div at bounding box center [413, 175] width 546 height 182
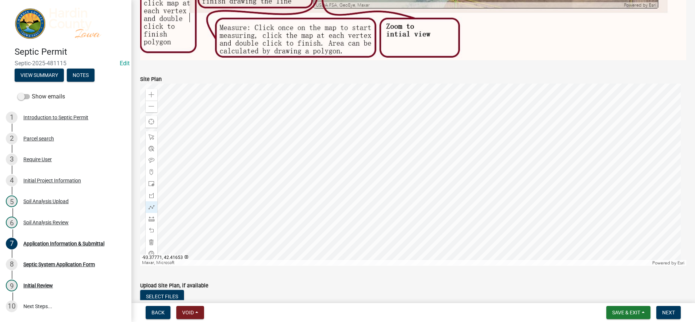
click at [421, 182] on div at bounding box center [413, 175] width 546 height 182
click at [420, 190] on div at bounding box center [413, 175] width 546 height 182
click at [426, 190] on div at bounding box center [413, 175] width 546 height 182
click at [420, 186] on div at bounding box center [413, 175] width 546 height 182
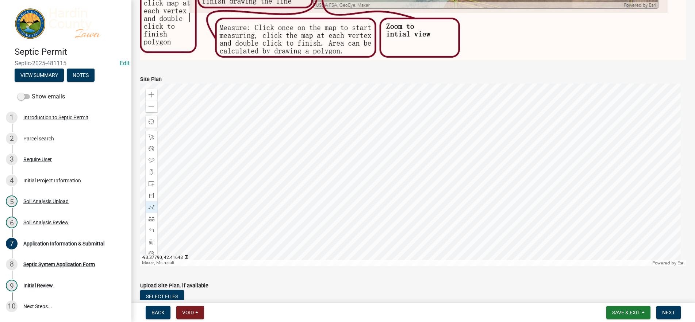
click at [388, 192] on div at bounding box center [413, 175] width 546 height 182
click at [388, 168] on div at bounding box center [413, 175] width 546 height 182
click at [364, 168] on div at bounding box center [413, 175] width 546 height 182
click at [363, 201] on div at bounding box center [413, 175] width 546 height 182
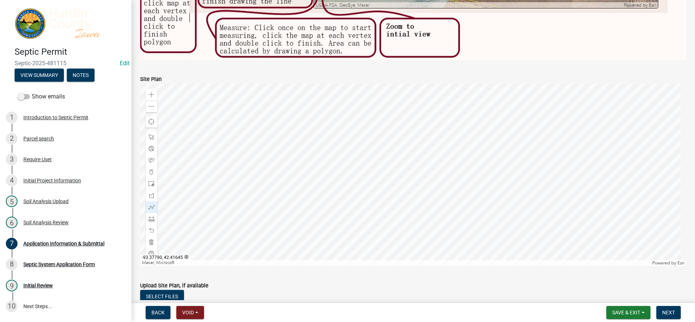
click at [389, 200] on div at bounding box center [413, 175] width 546 height 182
click at [388, 192] on div at bounding box center [413, 175] width 546 height 182
click at [149, 158] on span at bounding box center [151, 161] width 6 height 6
click at [435, 182] on div at bounding box center [413, 175] width 546 height 182
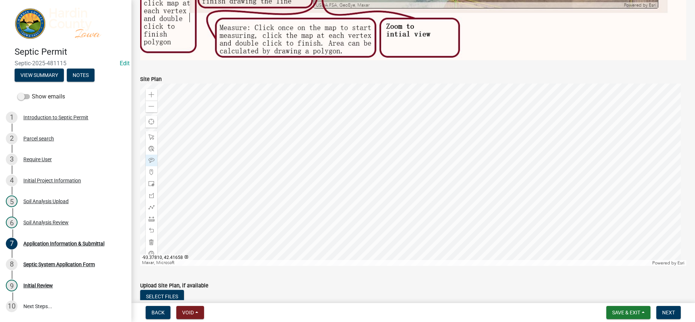
click at [354, 171] on div at bounding box center [413, 175] width 546 height 182
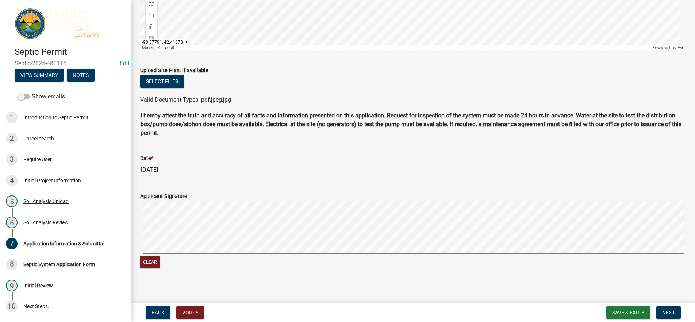
scroll to position [655, 0]
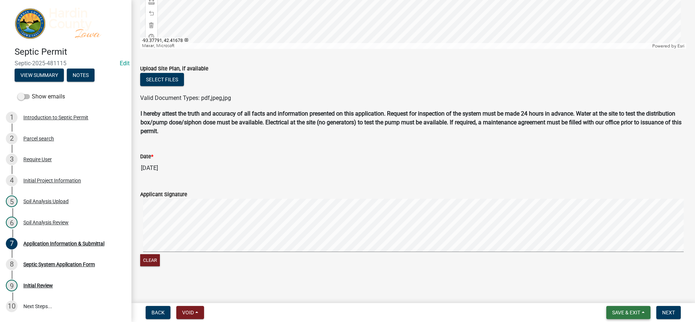
click at [614, 308] on button "Save & Exit" at bounding box center [628, 312] width 44 height 13
click at [611, 293] on button "Save & Exit" at bounding box center [621, 294] width 58 height 18
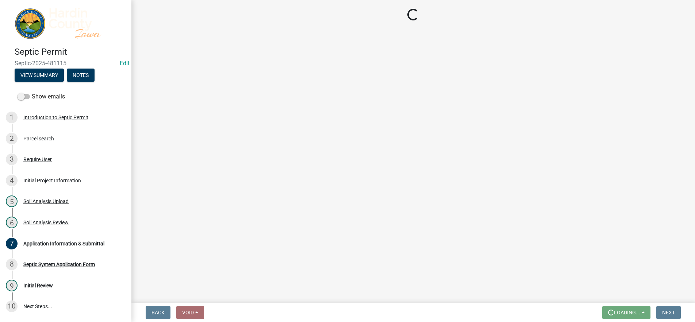
scroll to position [0, 0]
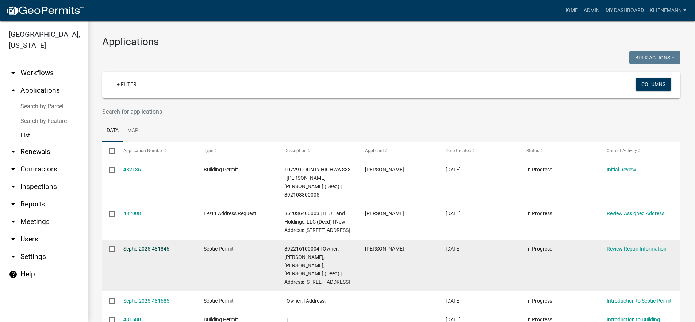
click at [155, 248] on link "Septic-2025-481846" at bounding box center [146, 249] width 46 height 6
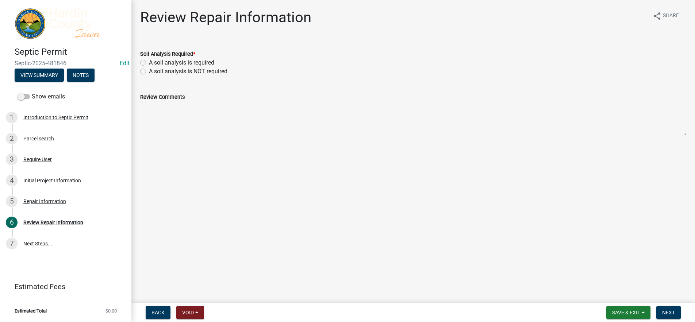
click at [192, 70] on label "A soil analysis is NOT required" at bounding box center [188, 71] width 78 height 9
click at [154, 70] on input "A soil analysis is NOT required" at bounding box center [151, 69] width 5 height 5
radio input "true"
click at [665, 310] on span "Next" at bounding box center [668, 313] width 13 height 6
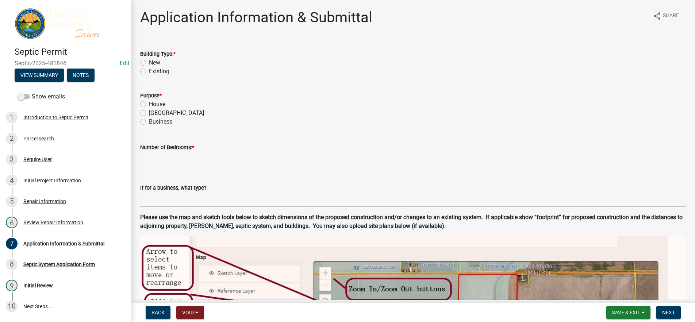
click at [151, 71] on label "Existing" at bounding box center [159, 71] width 20 height 9
click at [151, 71] on input "Existing" at bounding box center [151, 69] width 5 height 5
radio input "true"
click at [157, 105] on label "House" at bounding box center [157, 104] width 16 height 9
click at [154, 105] on input "House" at bounding box center [151, 102] width 5 height 5
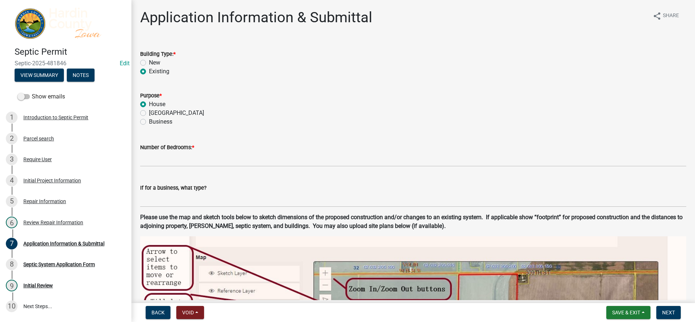
radio input "true"
click at [179, 171] on wm-data-entity-input "Number of Bedrooms: *" at bounding box center [413, 153] width 546 height 40
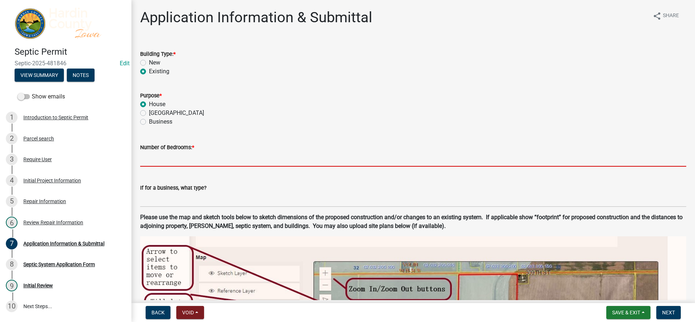
click at [179, 161] on input "text" at bounding box center [413, 159] width 546 height 15
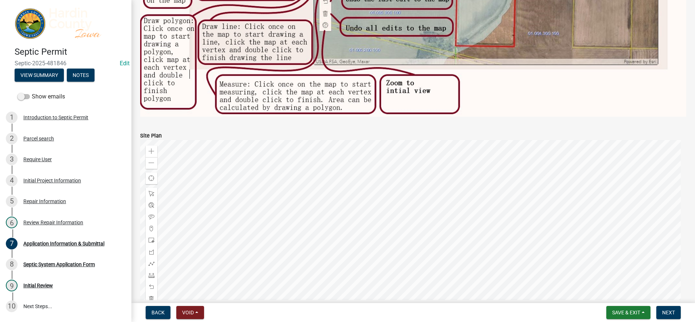
scroll to position [511, 0]
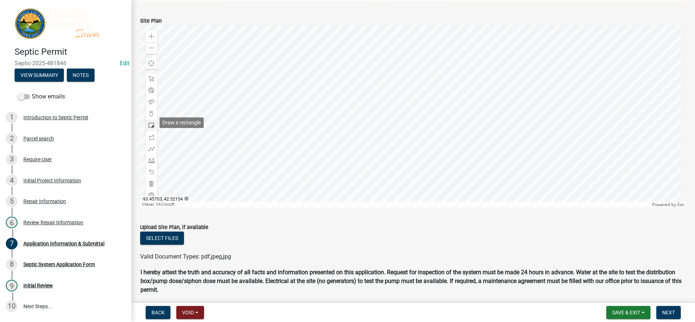
type input "4"
click at [152, 123] on span at bounding box center [151, 126] width 6 height 6
click at [406, 128] on div at bounding box center [413, 116] width 546 height 182
click at [395, 137] on div at bounding box center [413, 116] width 546 height 182
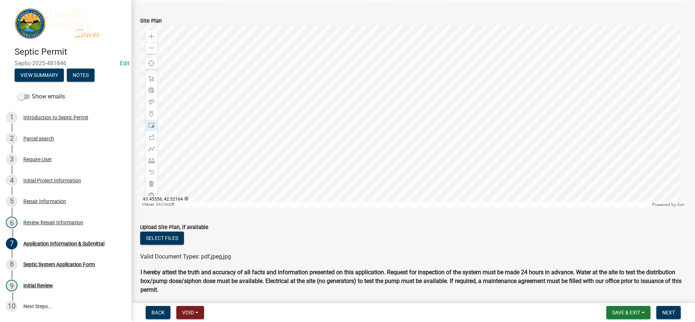
click at [455, 134] on div at bounding box center [413, 116] width 546 height 182
click at [152, 150] on div at bounding box center [152, 149] width 12 height 12
click at [392, 136] on div at bounding box center [413, 116] width 546 height 182
click at [374, 136] on div at bounding box center [413, 116] width 546 height 182
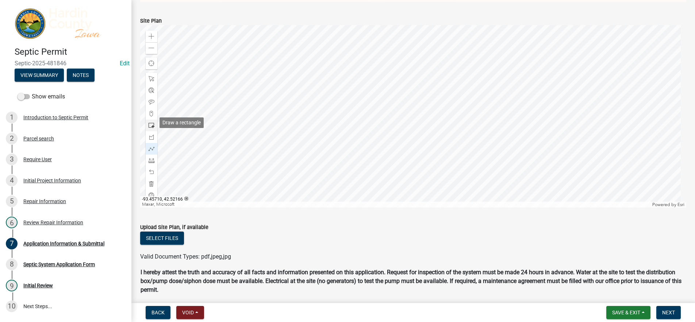
click at [149, 123] on span at bounding box center [151, 126] width 6 height 6
click at [375, 139] on div at bounding box center [413, 116] width 546 height 182
click at [154, 150] on div at bounding box center [152, 149] width 12 height 12
click at [373, 136] on div at bounding box center [413, 116] width 546 height 182
click at [373, 112] on div at bounding box center [413, 116] width 546 height 182
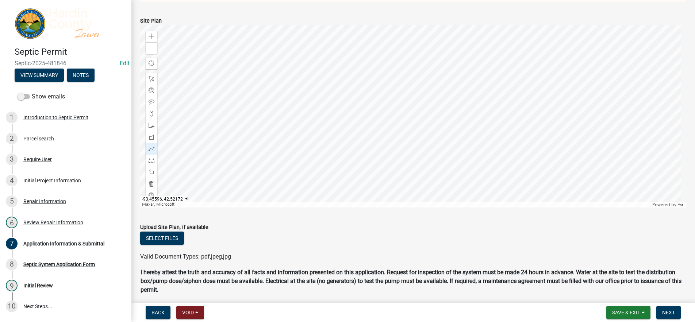
click at [373, 112] on div at bounding box center [413, 116] width 546 height 182
click at [372, 139] on div at bounding box center [413, 116] width 546 height 182
click at [326, 140] on div at bounding box center [413, 116] width 546 height 182
click at [326, 112] on div at bounding box center [413, 116] width 546 height 182
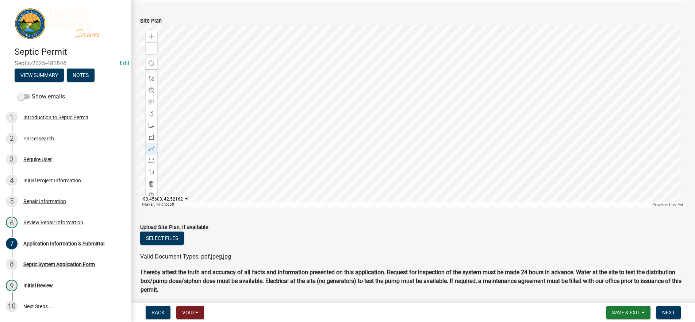
click at [361, 139] on div at bounding box center [413, 116] width 546 height 182
click at [320, 147] on div at bounding box center [413, 116] width 546 height 182
click at [154, 166] on div at bounding box center [152, 172] width 12 height 12
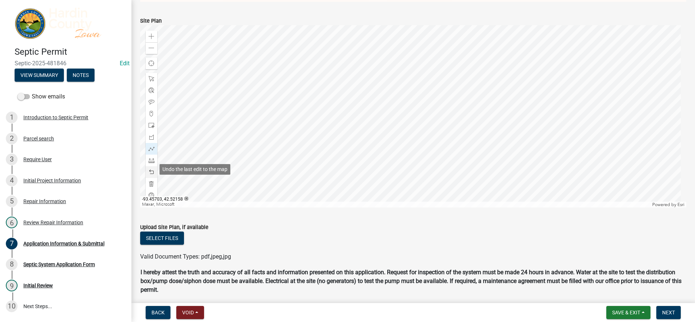
click at [154, 166] on div at bounding box center [152, 172] width 12 height 12
click at [374, 136] on div at bounding box center [413, 116] width 546 height 182
click at [352, 137] on div at bounding box center [413, 116] width 546 height 182
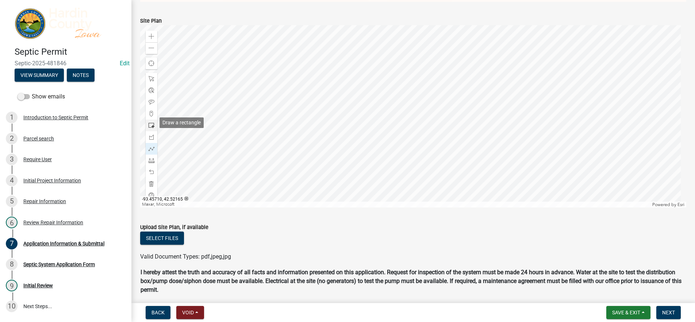
click at [154, 125] on span at bounding box center [151, 126] width 6 height 6
click at [349, 139] on div at bounding box center [413, 116] width 546 height 182
click at [153, 146] on span at bounding box center [151, 149] width 6 height 6
click at [350, 135] on div at bounding box center [413, 116] width 546 height 182
click at [350, 91] on div at bounding box center [413, 116] width 546 height 182
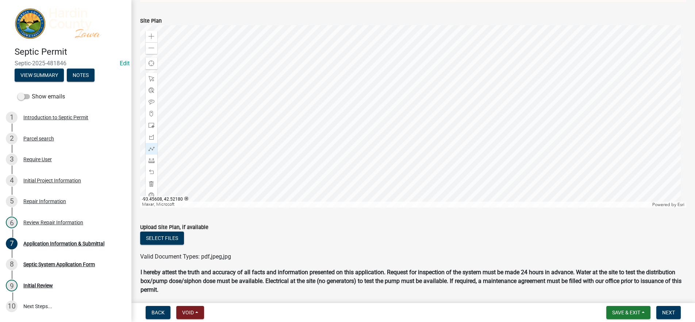
click at [350, 91] on div at bounding box center [413, 116] width 546 height 182
click at [349, 136] on div at bounding box center [413, 116] width 546 height 182
click at [309, 137] on div at bounding box center [413, 116] width 546 height 182
click at [309, 93] on div at bounding box center [413, 116] width 546 height 182
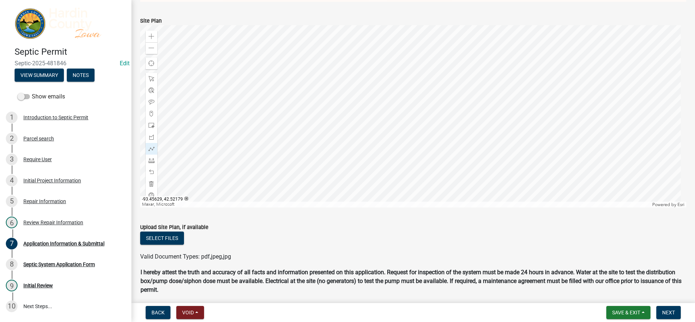
click at [308, 93] on div at bounding box center [413, 116] width 546 height 182
click at [341, 137] on div at bounding box center [413, 116] width 546 height 182
click at [340, 93] on div at bounding box center [413, 116] width 546 height 182
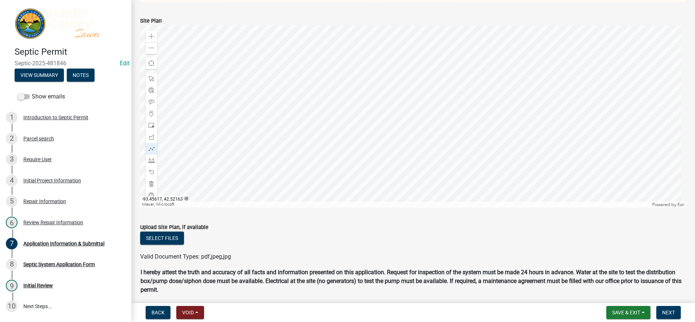
click at [331, 136] on div at bounding box center [413, 116] width 546 height 182
click at [331, 93] on div at bounding box center [413, 116] width 546 height 182
click at [320, 137] on div at bounding box center [413, 116] width 546 height 182
click at [319, 92] on div at bounding box center [413, 116] width 546 height 182
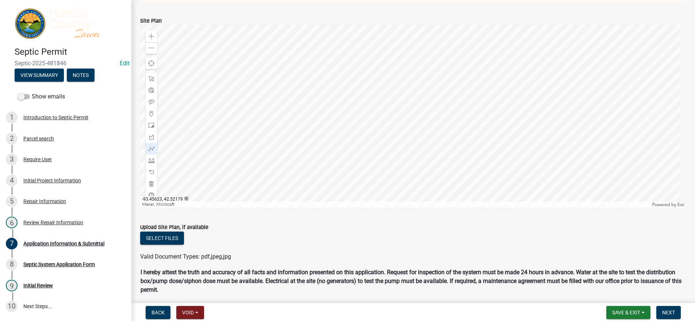
click at [319, 92] on div at bounding box center [413, 116] width 546 height 182
click at [309, 137] on div at bounding box center [413, 116] width 546 height 182
click at [300, 137] on div at bounding box center [413, 116] width 546 height 182
click at [299, 97] on div at bounding box center [413, 116] width 546 height 182
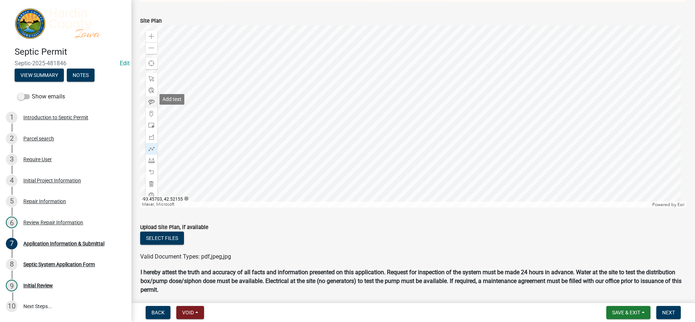
click at [149, 103] on div at bounding box center [152, 102] width 12 height 12
click at [334, 87] on div at bounding box center [413, 116] width 546 height 182
click at [316, 150] on div at bounding box center [413, 116] width 546 height 182
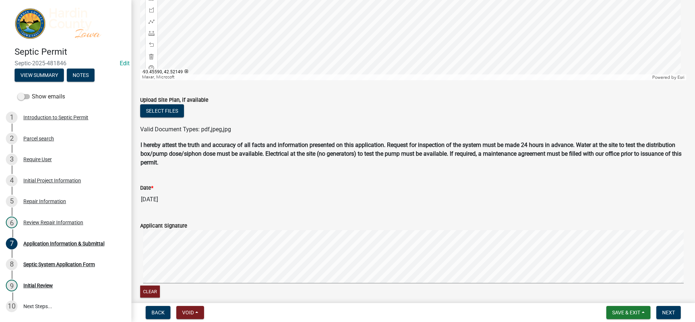
scroll to position [642, 0]
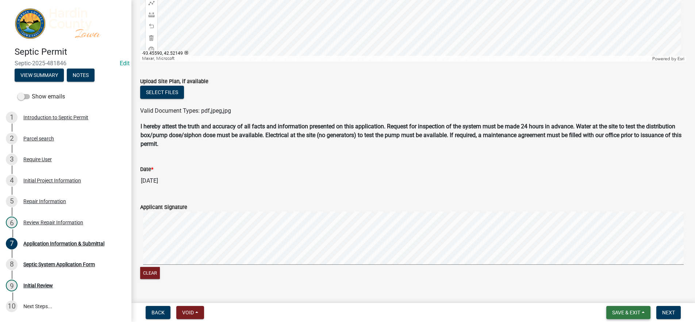
click at [639, 314] on span "Save & Exit" at bounding box center [626, 313] width 28 height 6
click at [618, 297] on button "Save & Exit" at bounding box center [621, 294] width 58 height 18
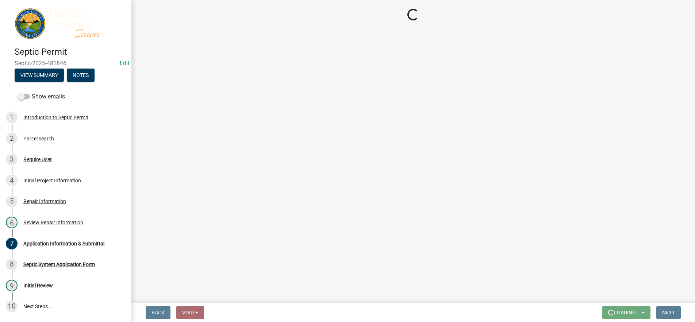
scroll to position [0, 0]
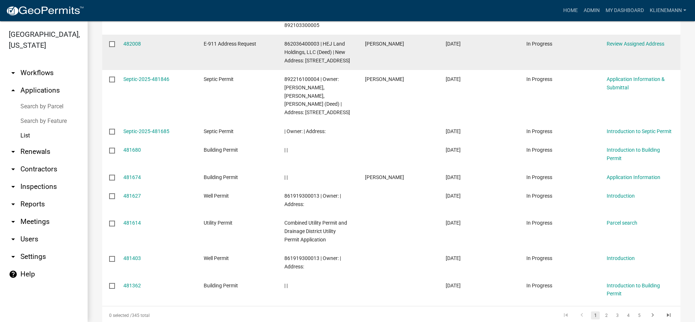
scroll to position [182, 0]
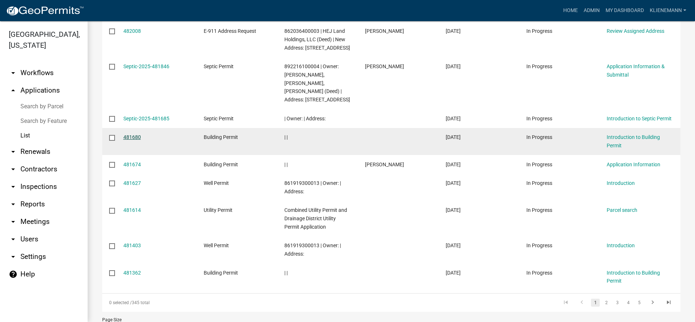
click at [123, 134] on link "481680" at bounding box center [132, 137] width 18 height 6
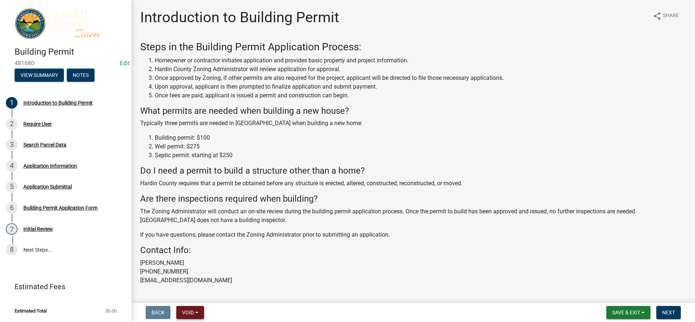
click at [189, 310] on span "Void" at bounding box center [188, 313] width 12 height 6
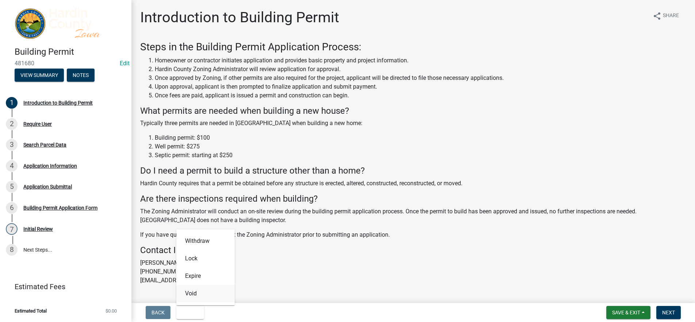
click at [210, 289] on button "Void" at bounding box center [205, 294] width 58 height 18
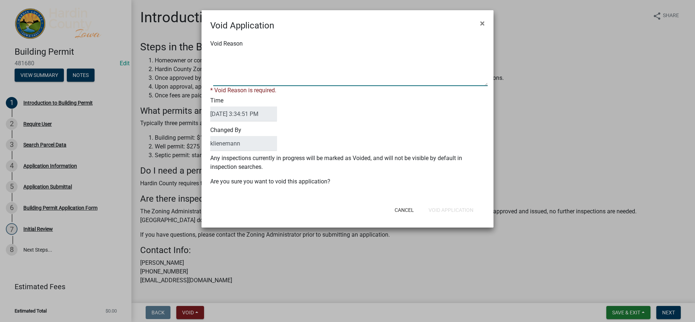
click at [254, 74] on textarea "Void Reason" at bounding box center [350, 68] width 274 height 36
type textarea "Duplicate"
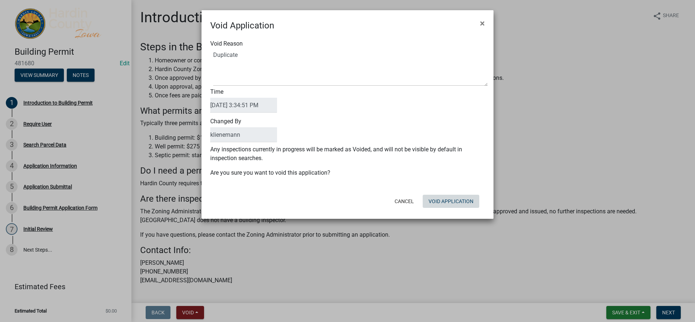
click at [447, 205] on button "Void Application" at bounding box center [450, 201] width 57 height 13
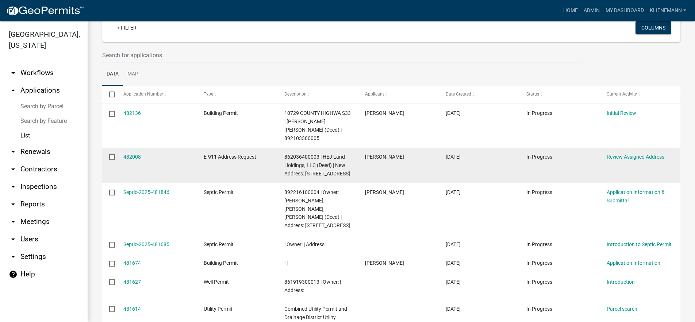
scroll to position [182, 0]
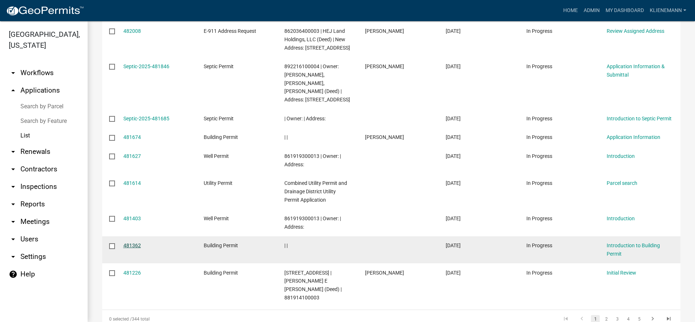
click at [125, 243] on link "481362" at bounding box center [132, 246] width 18 height 6
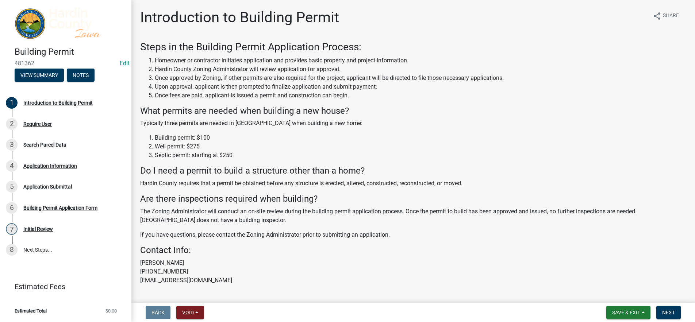
click at [189, 304] on nav "Back Void Withdraw Lock Expire Void Save & Exit Save Save & Exit Next" at bounding box center [412, 312] width 563 height 19
click at [189, 308] on button "Void" at bounding box center [190, 312] width 28 height 13
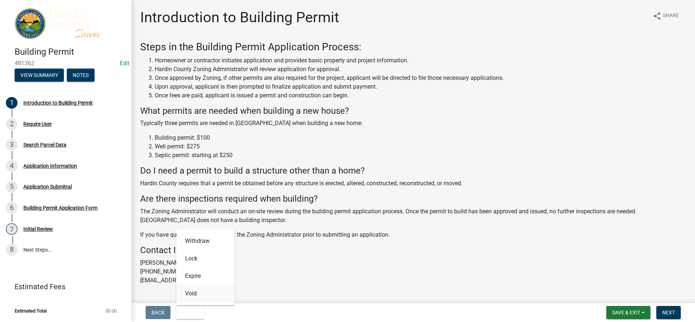
click at [203, 286] on button "Void" at bounding box center [205, 294] width 58 height 18
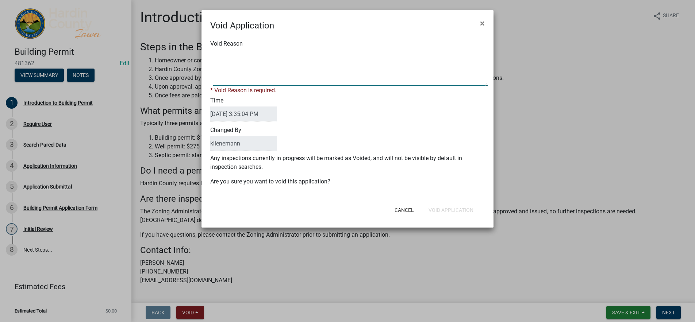
click at [255, 79] on textarea "Void Reason" at bounding box center [350, 68] width 274 height 36
type textarea "Duplicate"
click at [449, 211] on form "Void Application × Void Reason * Void Reason is required. Time [DATE] 3:35:04 P…" at bounding box center [347, 115] width 292 height 211
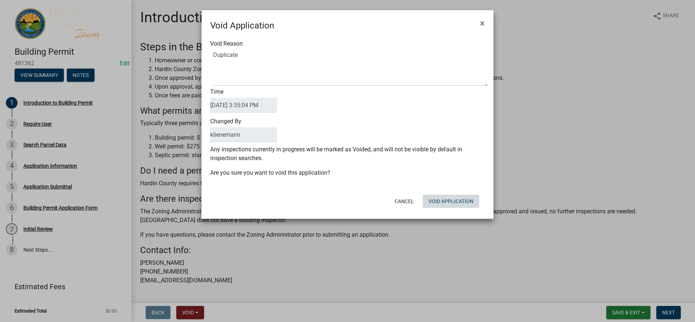
click at [436, 196] on button "Void Application" at bounding box center [450, 201] width 57 height 13
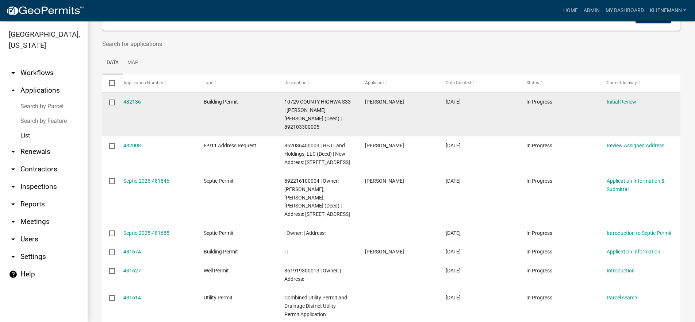
scroll to position [182, 0]
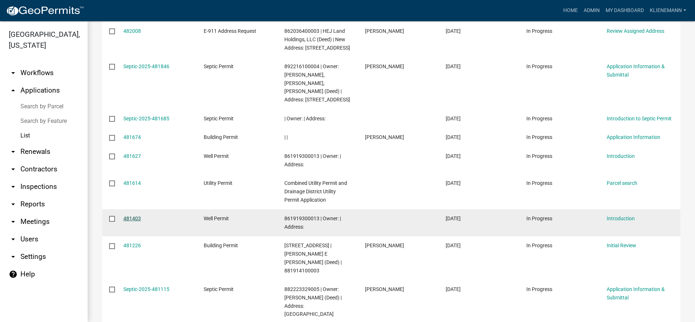
click at [138, 216] on link "481403" at bounding box center [132, 219] width 18 height 6
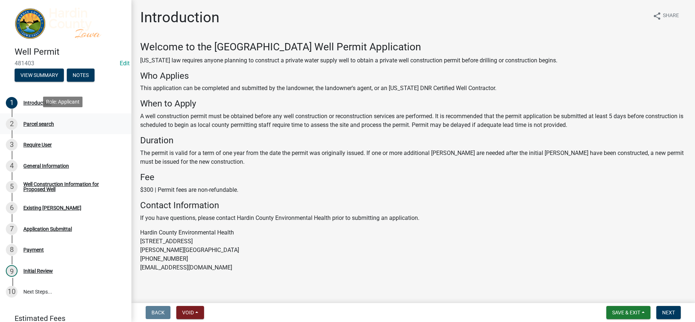
click at [54, 116] on link "2 Parcel search" at bounding box center [65, 123] width 131 height 21
click at [670, 315] on span "Next" at bounding box center [668, 313] width 13 height 6
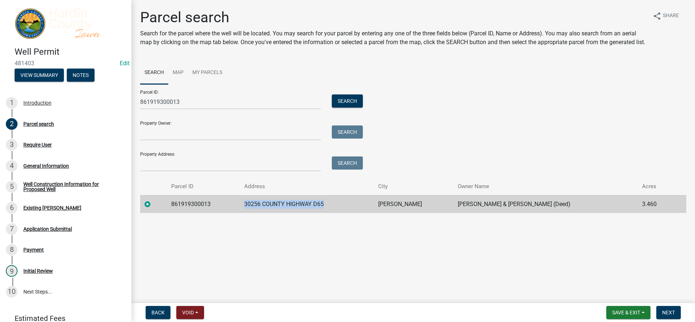
drag, startPoint x: 336, startPoint y: 213, endPoint x: 235, endPoint y: 214, distance: 101.0
click at [235, 213] on tr "861919300013 30256 COUNTY HIGHWAY D65 [PERSON_NAME] [PERSON_NAME] & [PERSON_NAM…" at bounding box center [413, 204] width 546 height 18
copy tr "30256 COUNTY HIGHWAY D65"
click at [659, 310] on button "Next" at bounding box center [668, 312] width 24 height 13
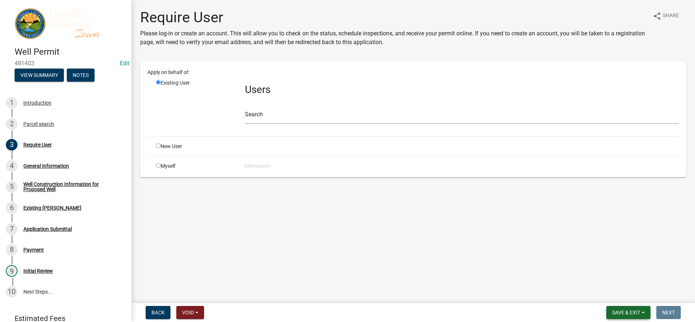
click at [625, 314] on span "Save & Exit" at bounding box center [626, 313] width 28 height 6
click at [600, 293] on button "Save & Exit" at bounding box center [621, 294] width 58 height 18
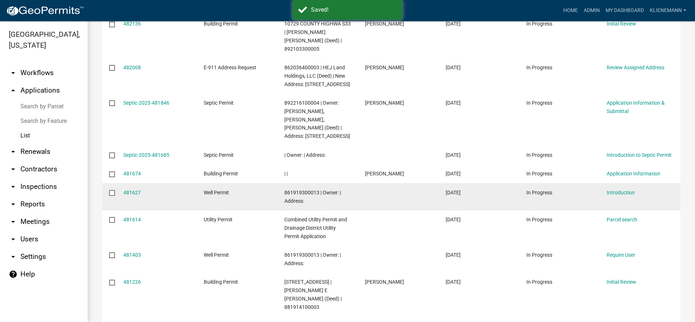
scroll to position [226, 0]
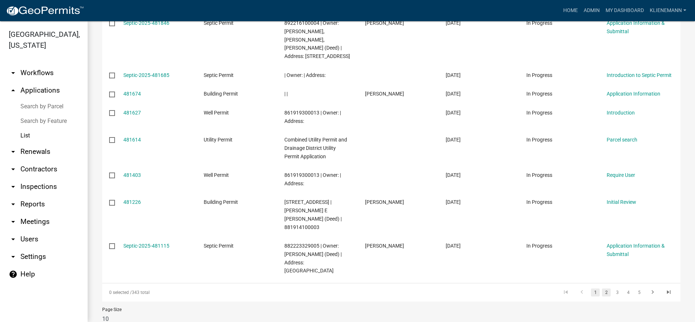
click at [604, 289] on link "2" at bounding box center [606, 293] width 9 height 8
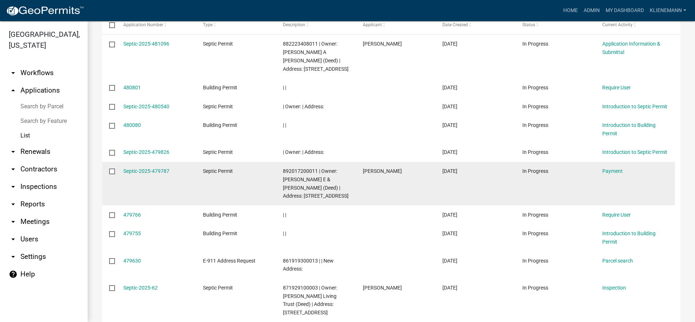
scroll to position [193, 0]
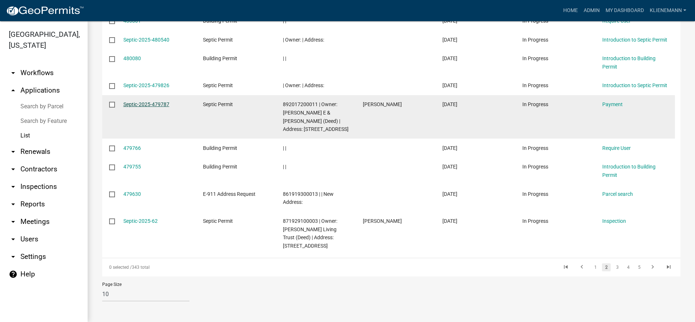
click at [144, 105] on link "Septic-2025-479787" at bounding box center [146, 104] width 46 height 6
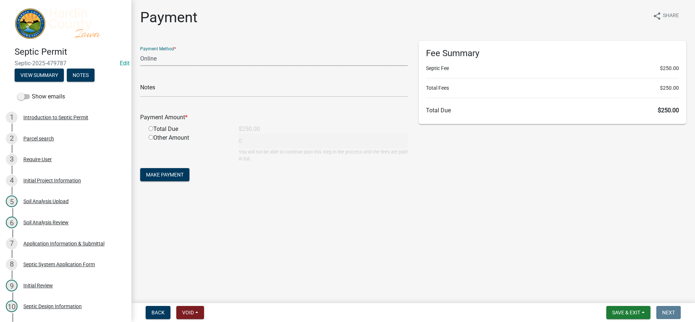
click at [182, 62] on select "Credit Card POS Check Cash Online" at bounding box center [273, 58] width 267 height 15
select select "1: 0"
click at [140, 51] on select "Credit Card POS Check Cash Online" at bounding box center [273, 58] width 267 height 15
click at [174, 84] on input "text" at bounding box center [273, 89] width 267 height 15
type input "74168"
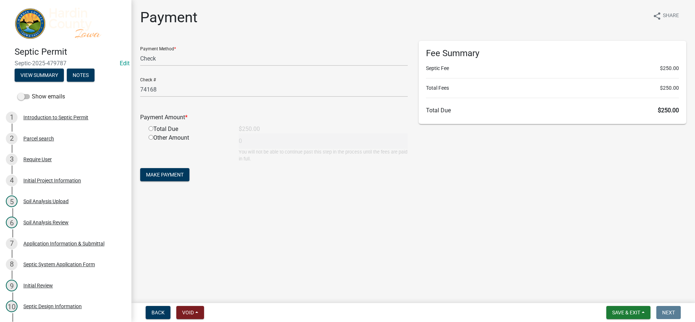
click at [159, 129] on div "Total Due" at bounding box center [188, 129] width 90 height 9
click at [150, 128] on input "radio" at bounding box center [150, 128] width 5 height 5
radio input "true"
type input "250"
click at [175, 174] on span "Make Payment" at bounding box center [165, 175] width 38 height 6
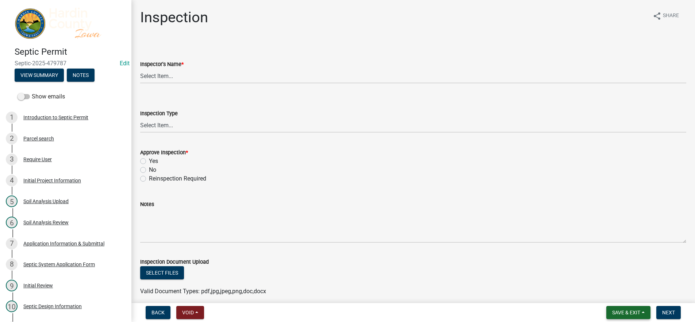
click at [648, 312] on button "Save & Exit" at bounding box center [628, 312] width 44 height 13
click at [618, 297] on button "Save & Exit" at bounding box center [621, 294] width 58 height 18
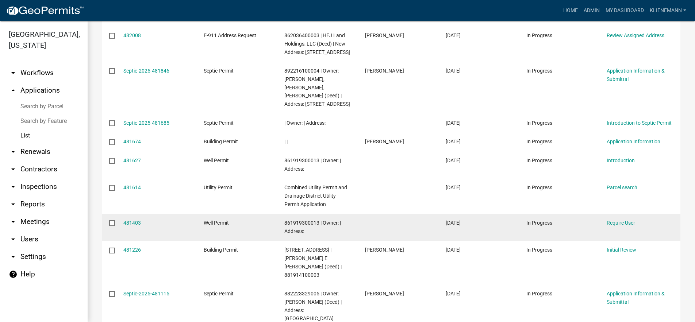
scroll to position [219, 0]
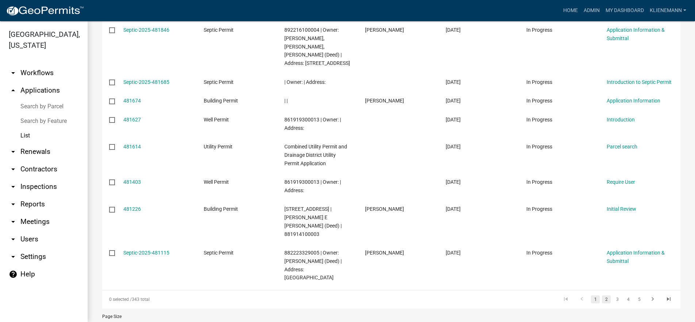
click at [602, 295] on link "2" at bounding box center [606, 299] width 9 height 8
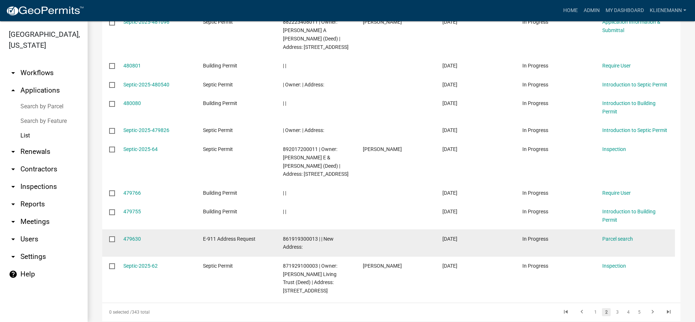
scroll to position [156, 0]
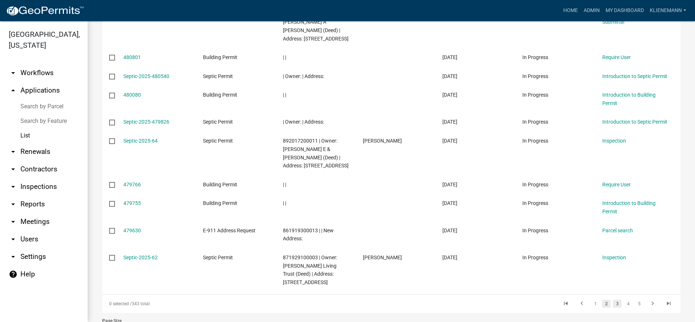
click at [612, 302] on link "3" at bounding box center [616, 304] width 9 height 8
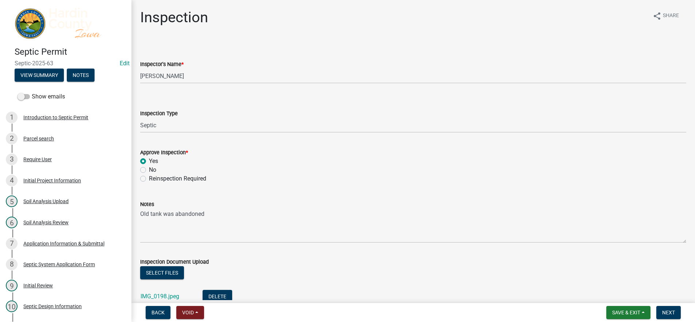
select select "92abfdc4-a32e-4fda-8546-51d3978c14c9"
select select "3f6a41d2-1bc0-4b02-a119-7a8f2dc110ad"
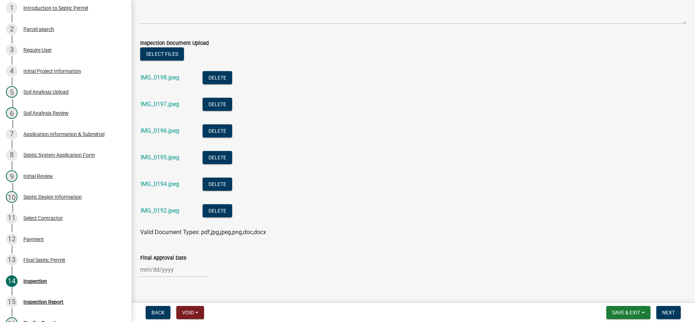
scroll to position [231, 0]
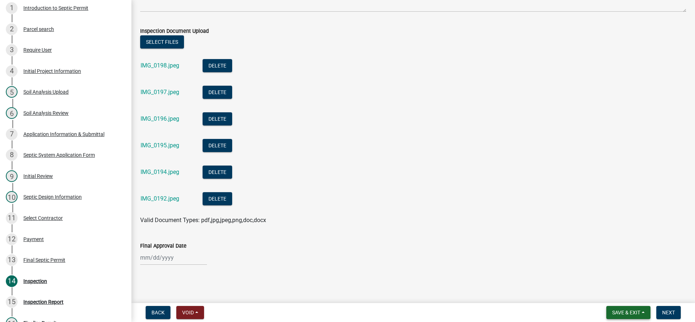
click at [626, 312] on span "Save & Exit" at bounding box center [626, 313] width 28 height 6
click at [625, 296] on button "Save & Exit" at bounding box center [621, 294] width 58 height 18
